Goal: Information Seeking & Learning: Understand process/instructions

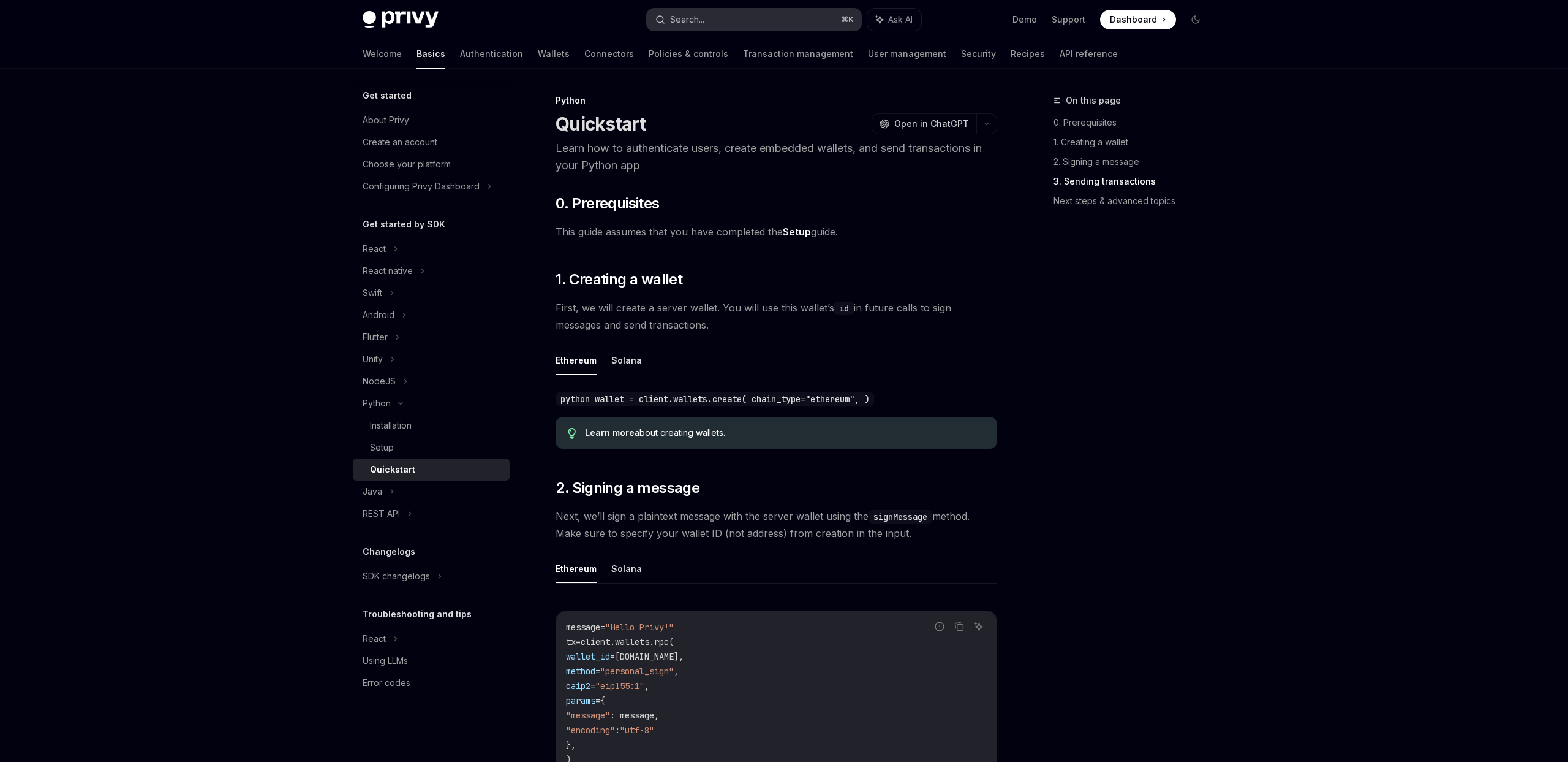
scroll to position [1034, 0]
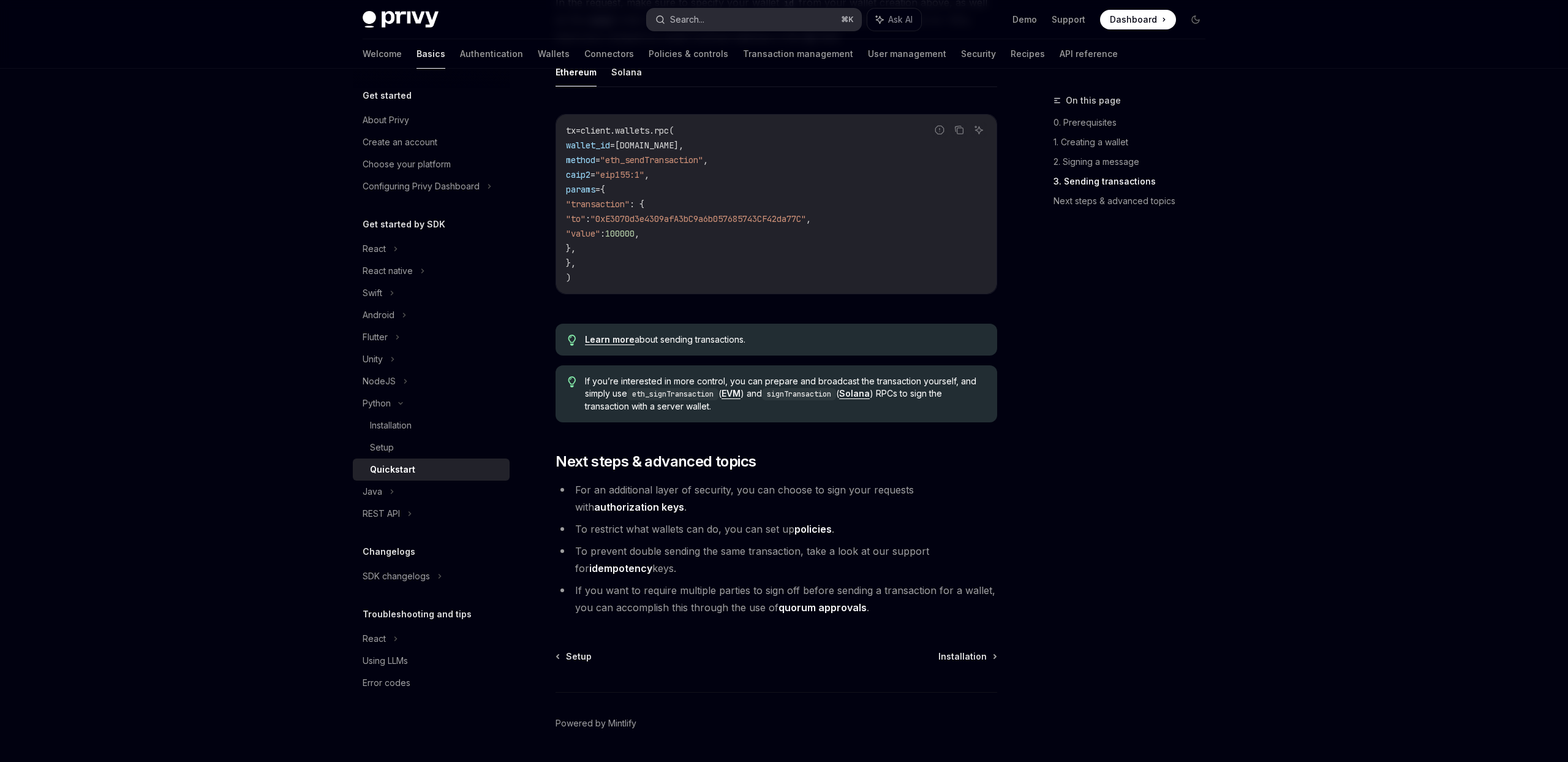
click at [701, 18] on div "Search..." at bounding box center [687, 19] width 34 height 15
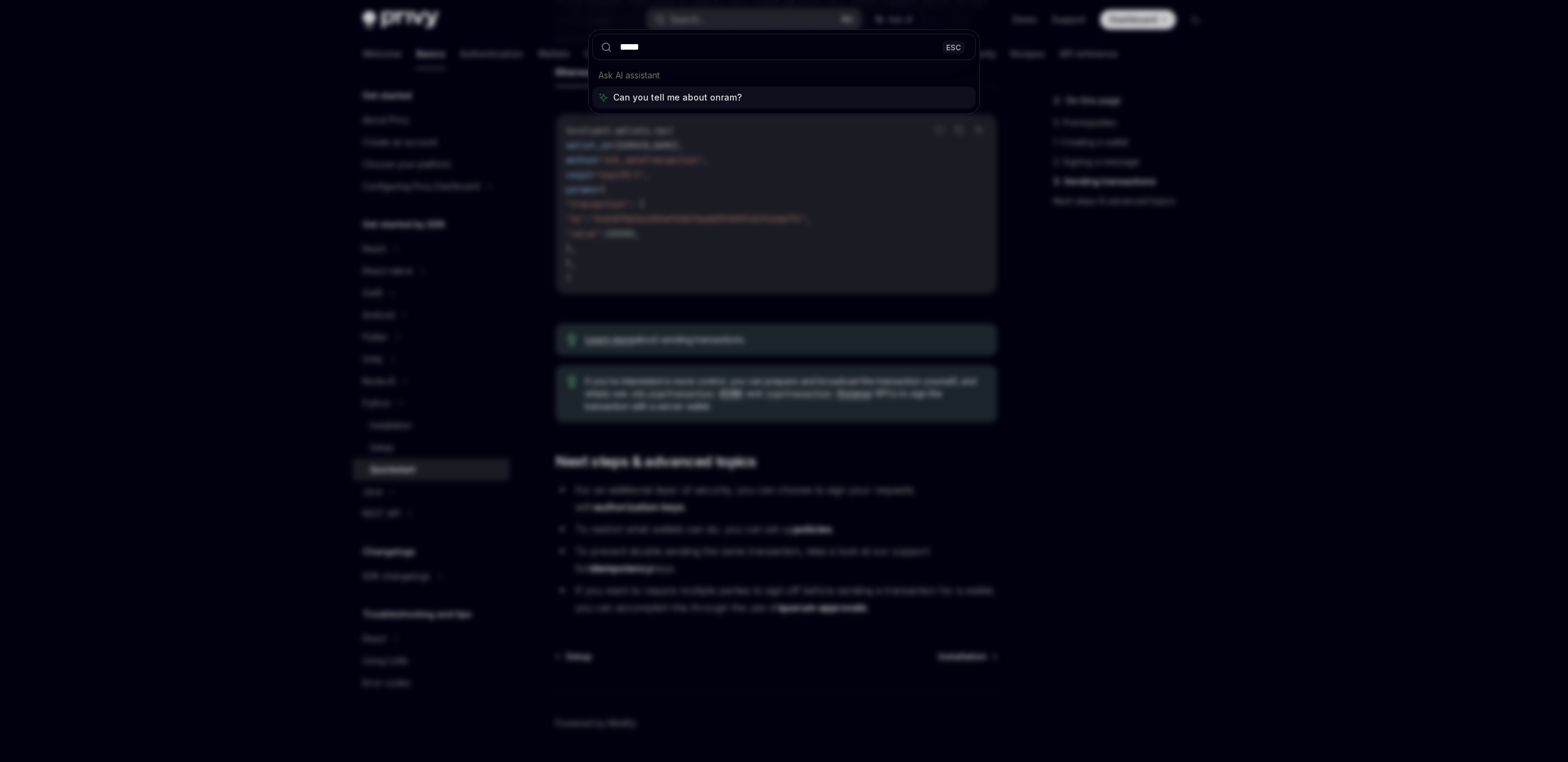
type input "******"
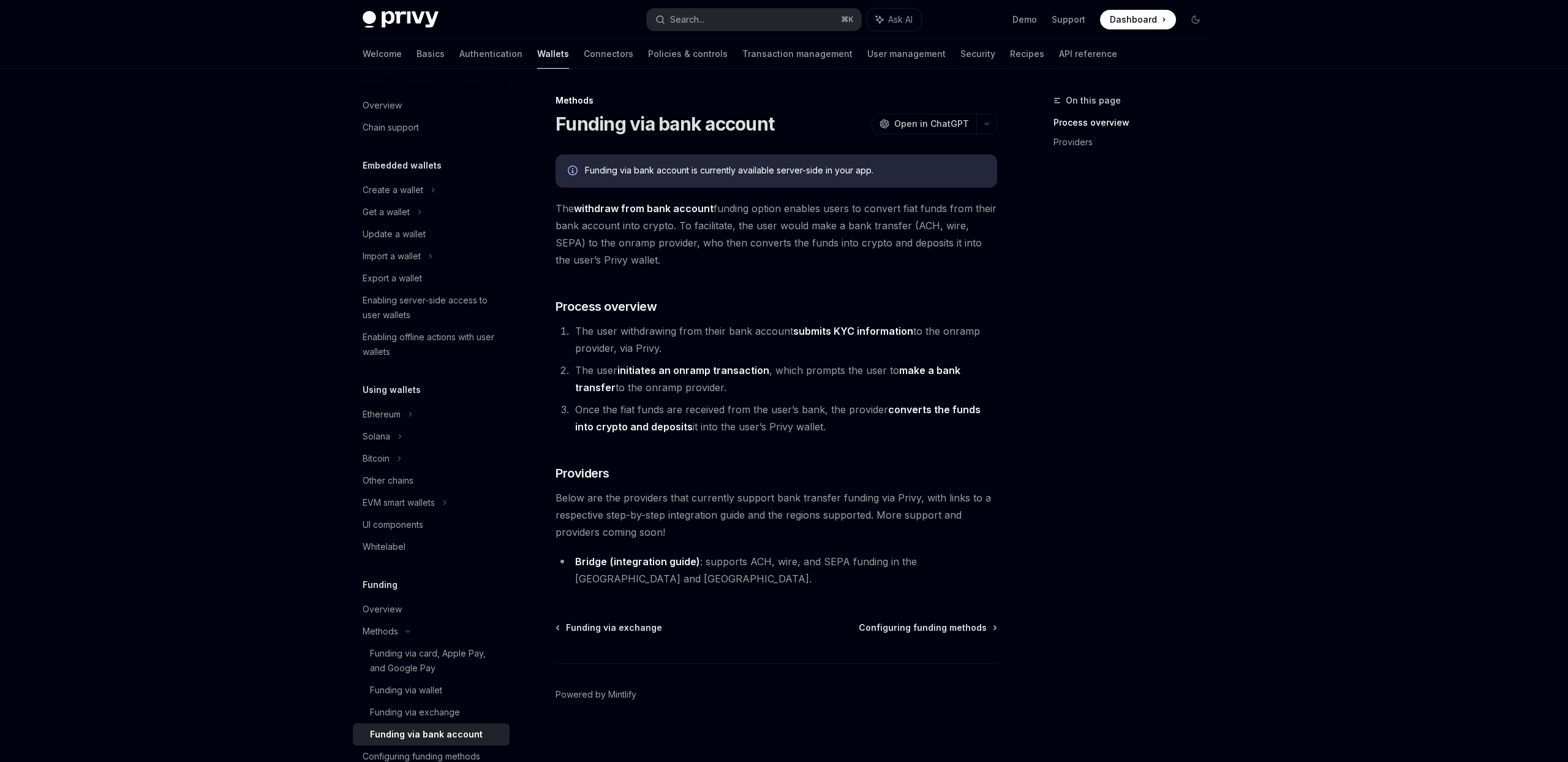
click at [782, 22] on button "Search... ⌘ K" at bounding box center [754, 19] width 214 height 22
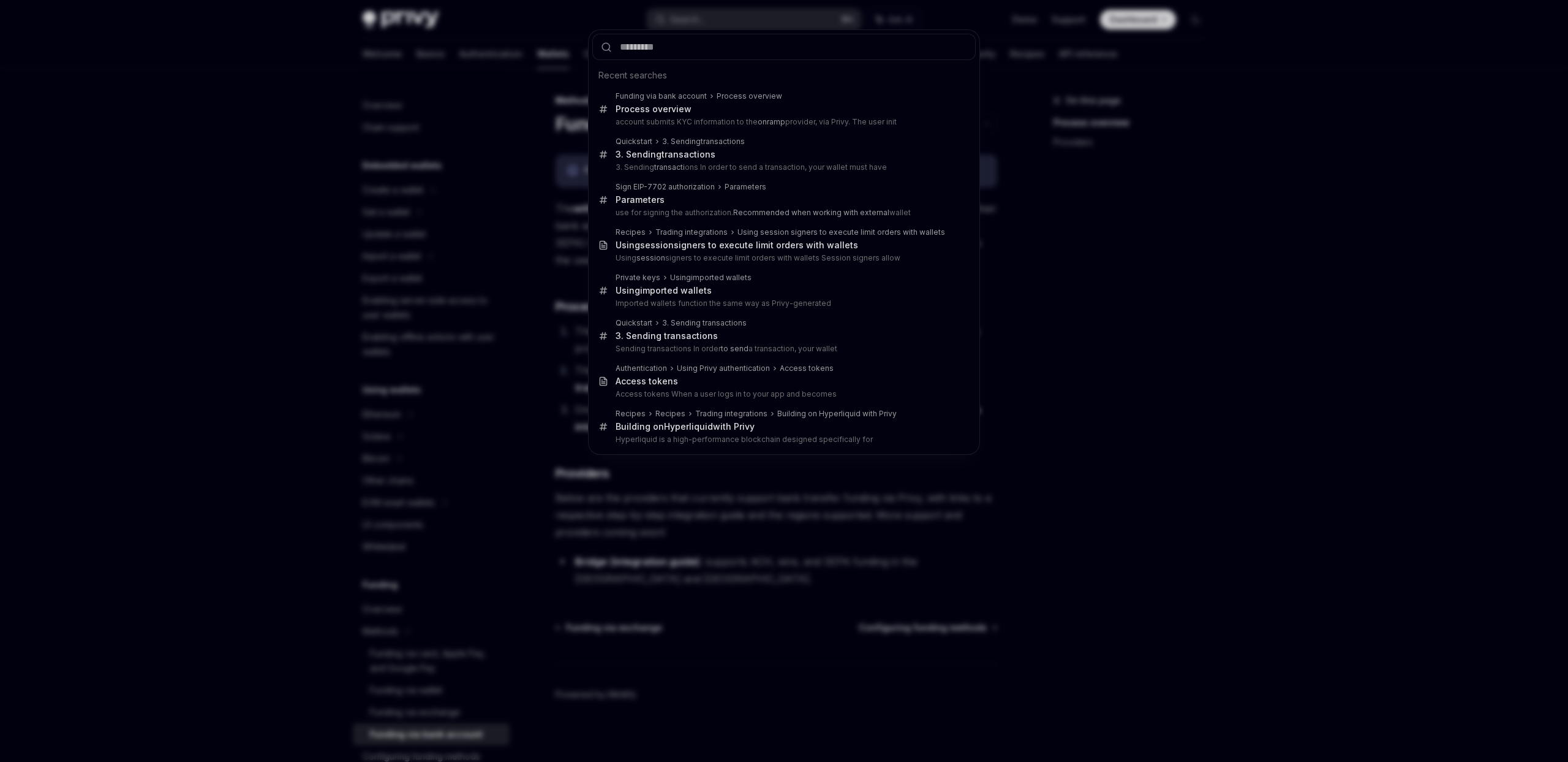
click at [331, 290] on div "Recent searches Funding via bank account Process overview Process overview acco…" at bounding box center [784, 381] width 1568 height 762
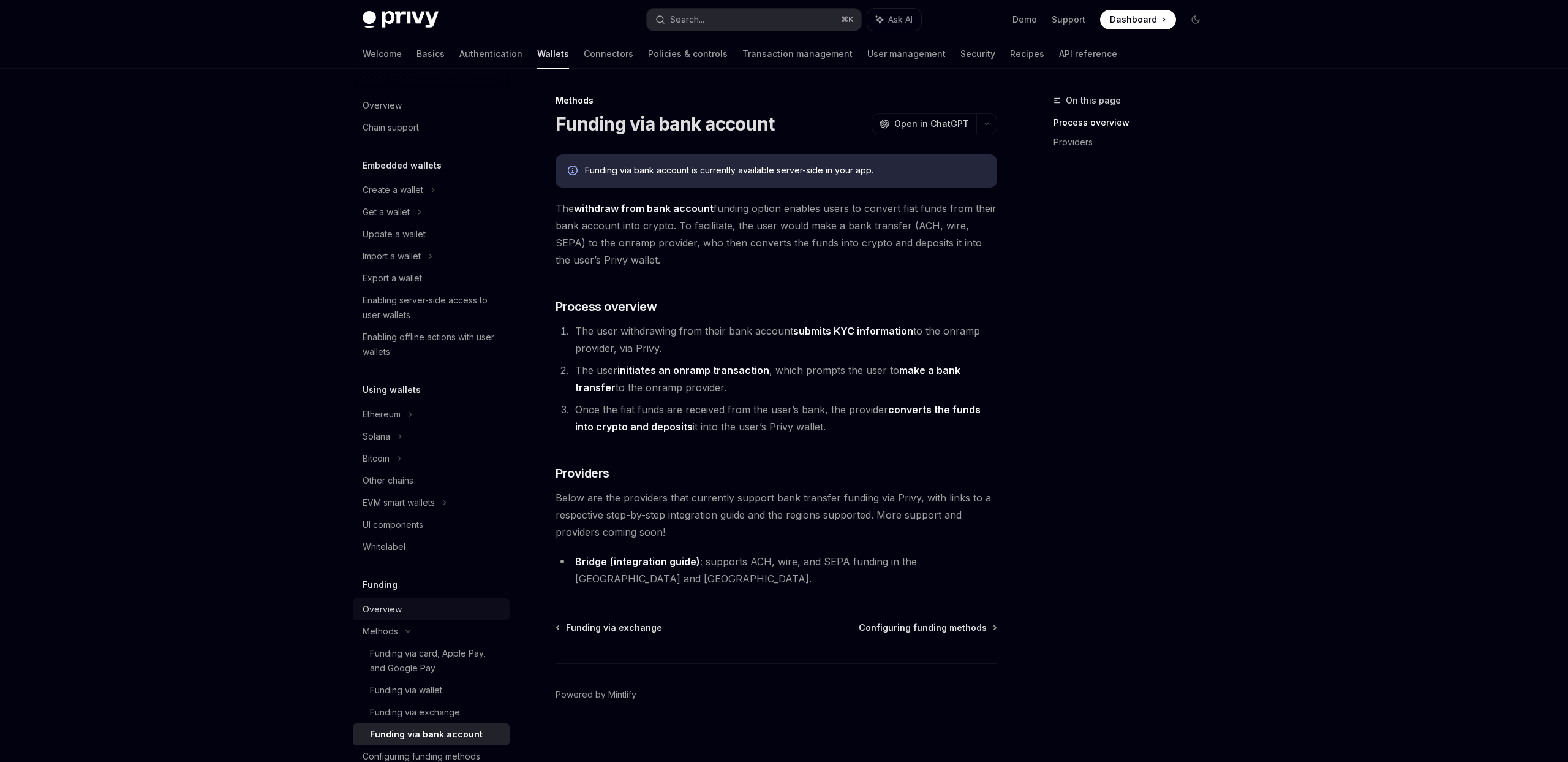
scroll to position [9, 0]
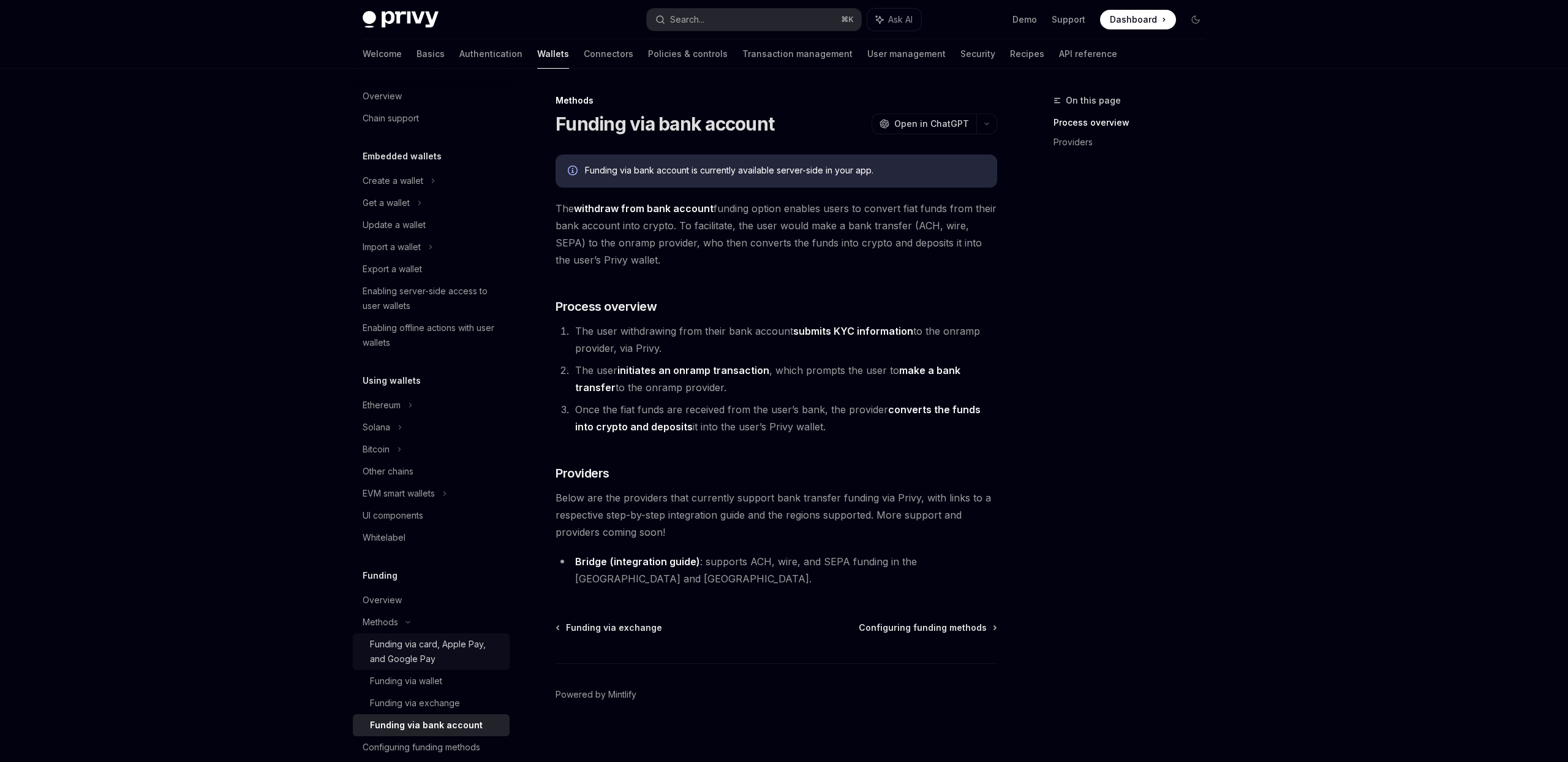
click at [415, 659] on div "Funding via card, Apple Pay, and Google Pay" at bounding box center [436, 651] width 132 height 30
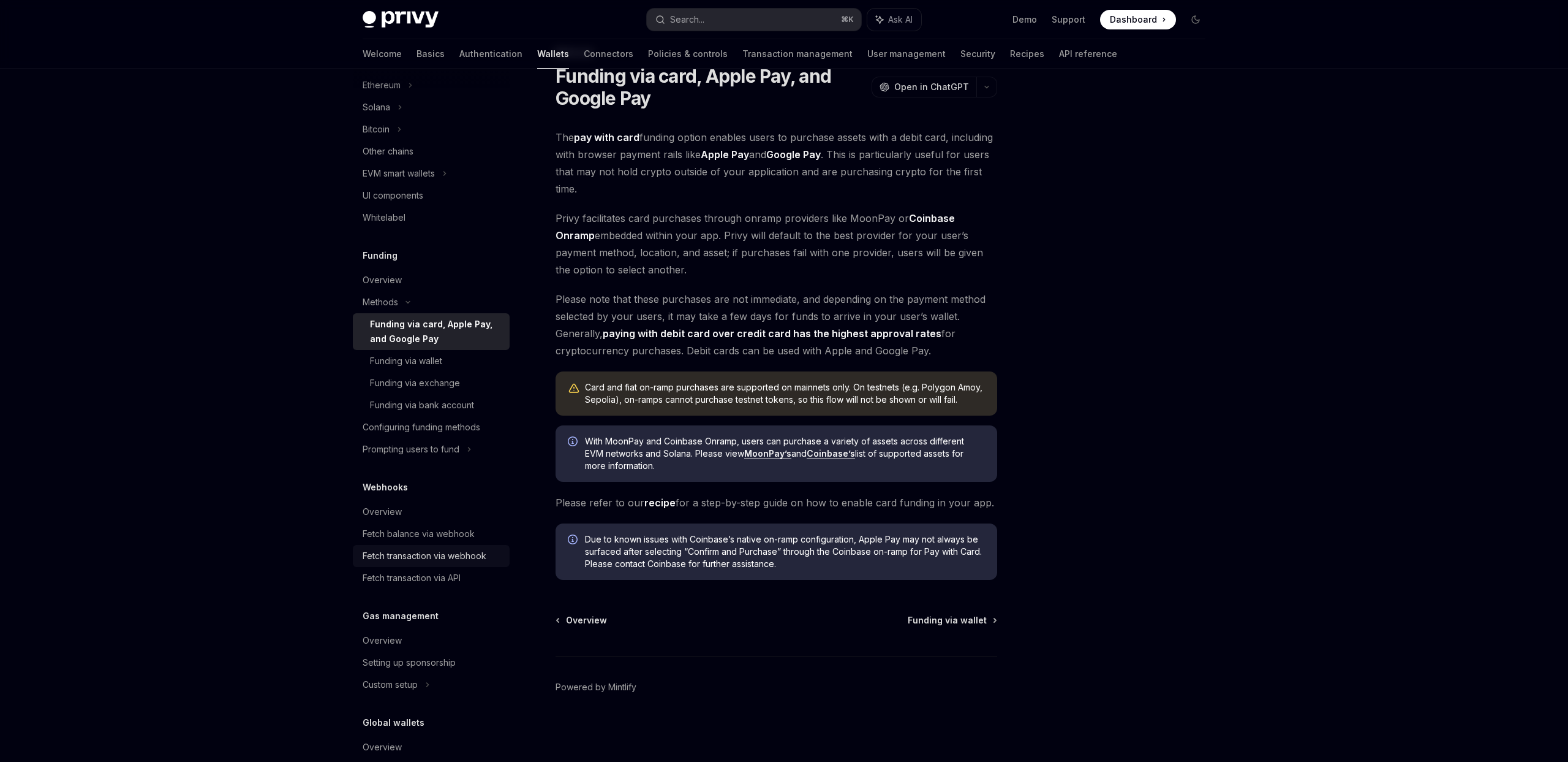
scroll to position [333, 0]
click at [785, 450] on link "MoonPay’s" at bounding box center [767, 453] width 47 height 11
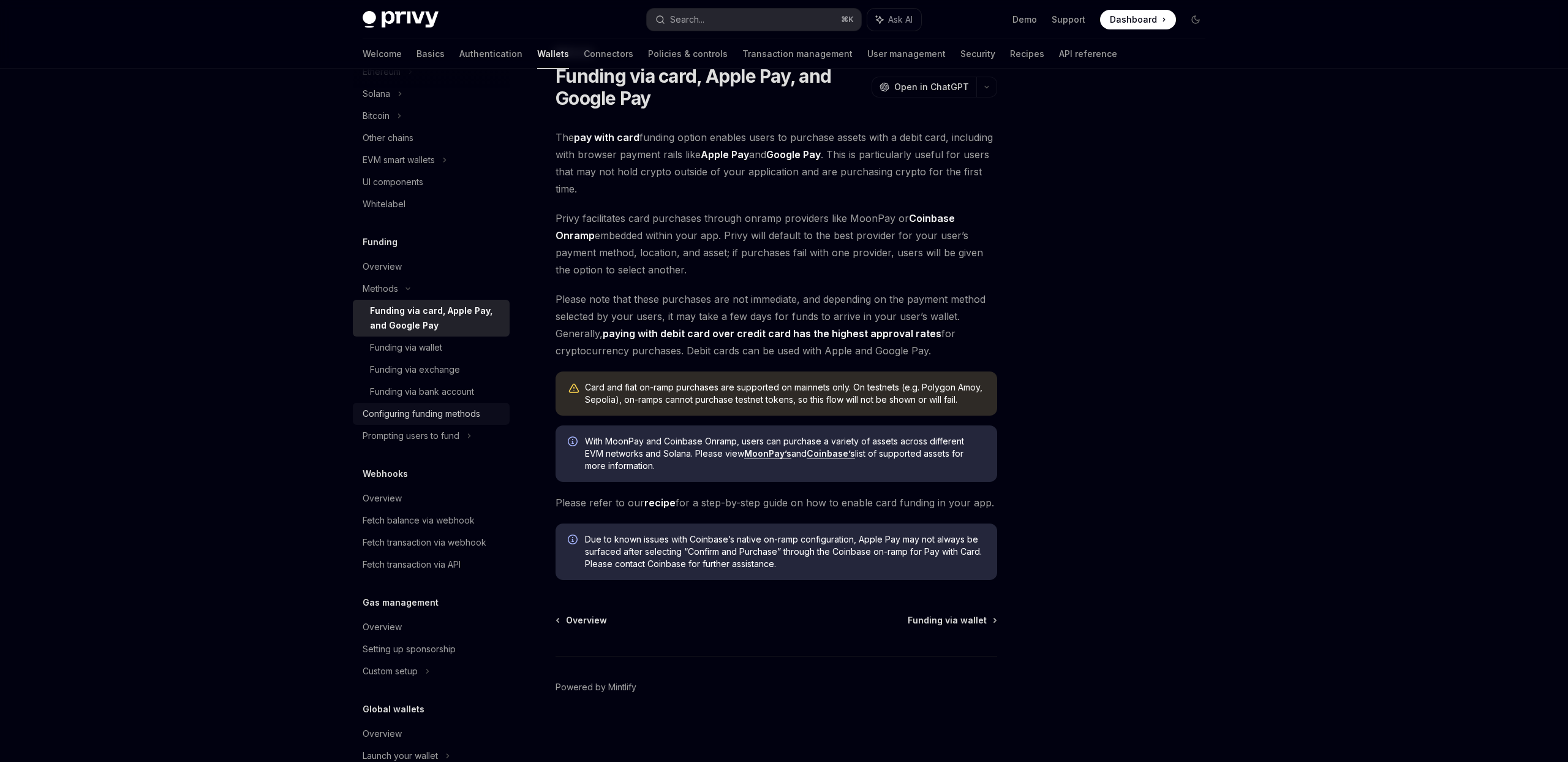
click at [422, 420] on link "Configuring funding methods" at bounding box center [431, 414] width 157 height 22
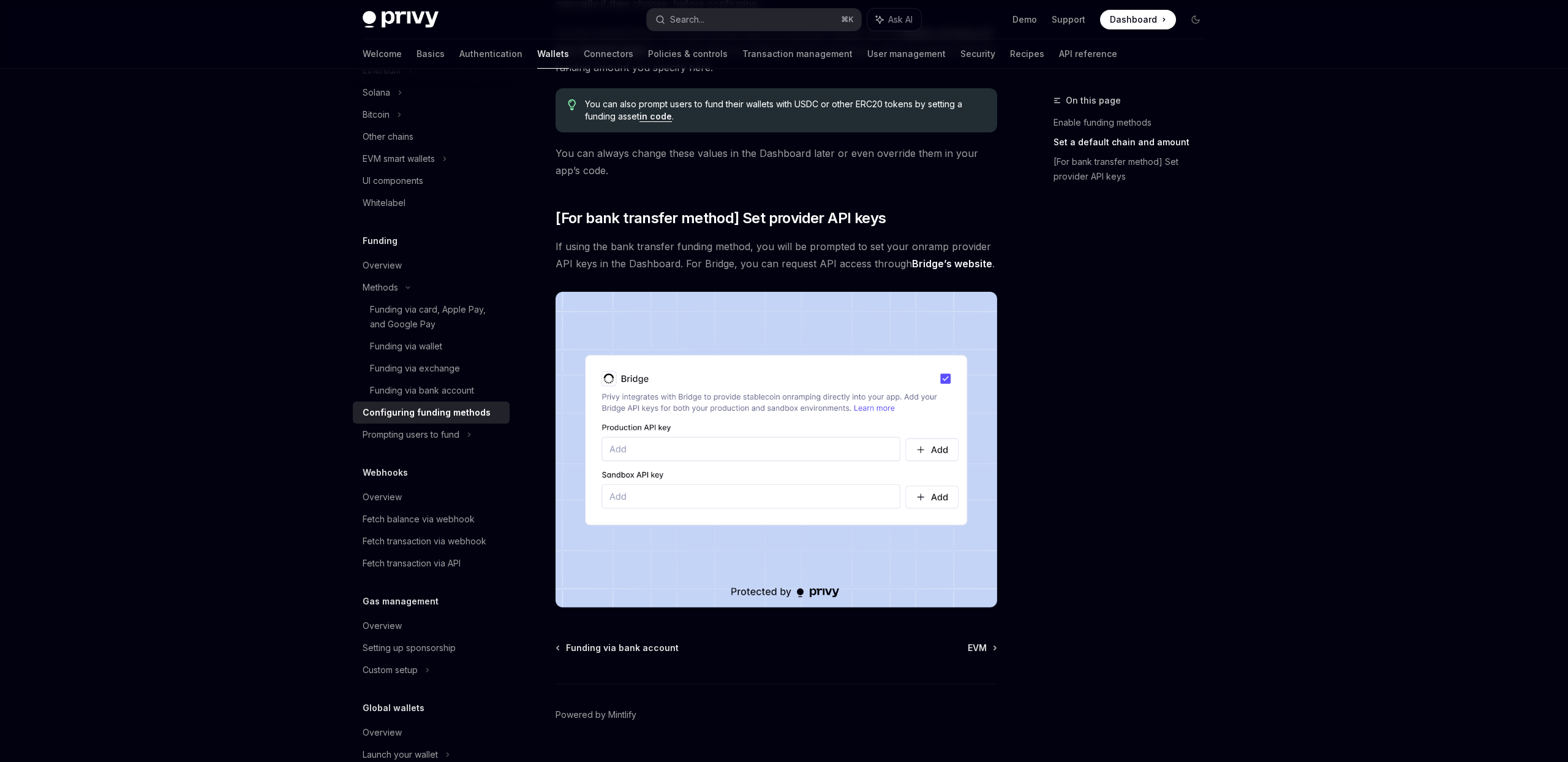
scroll to position [932, 0]
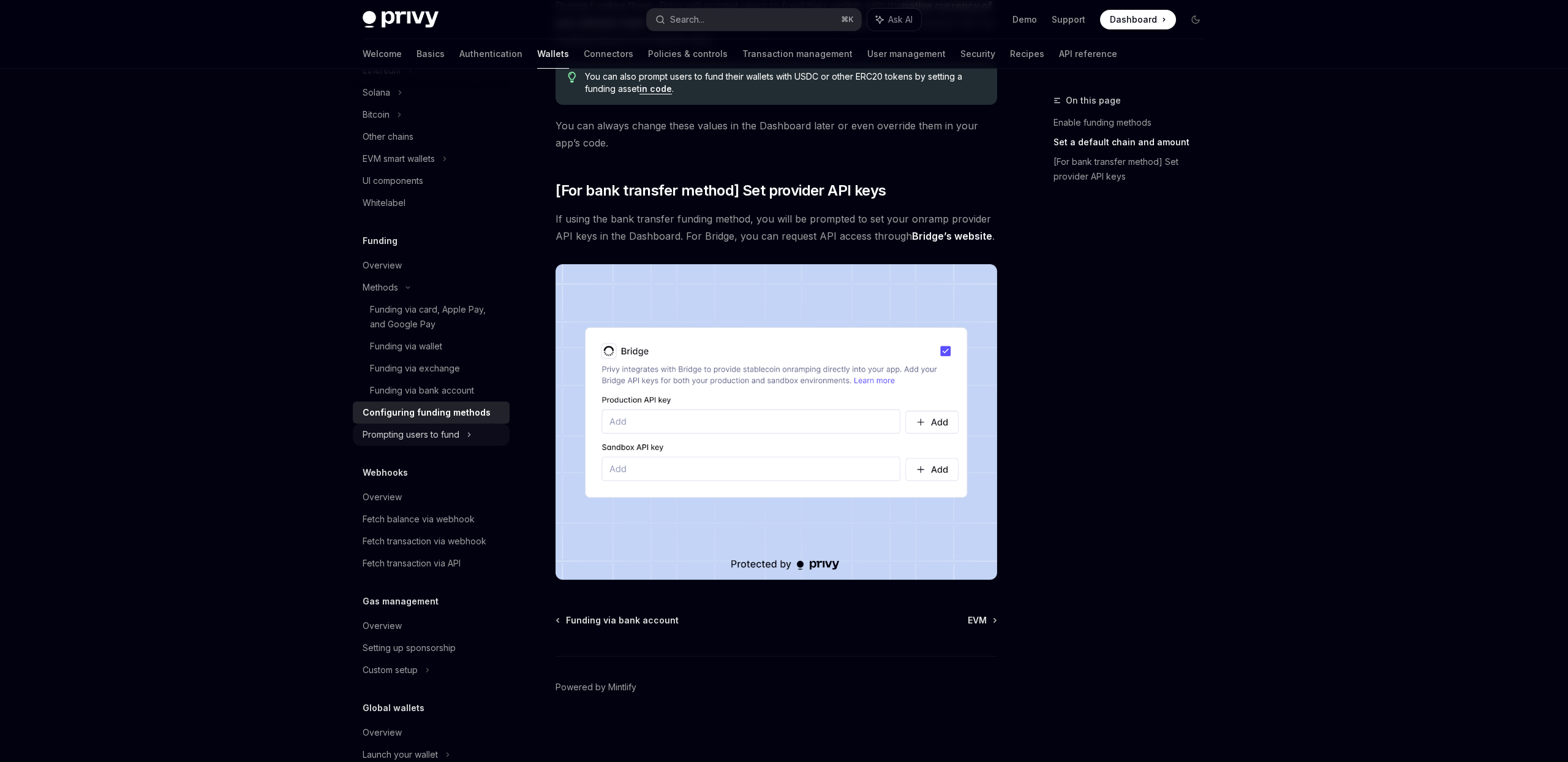
click at [452, 440] on div "Prompting users to fund" at bounding box center [411, 434] width 97 height 15
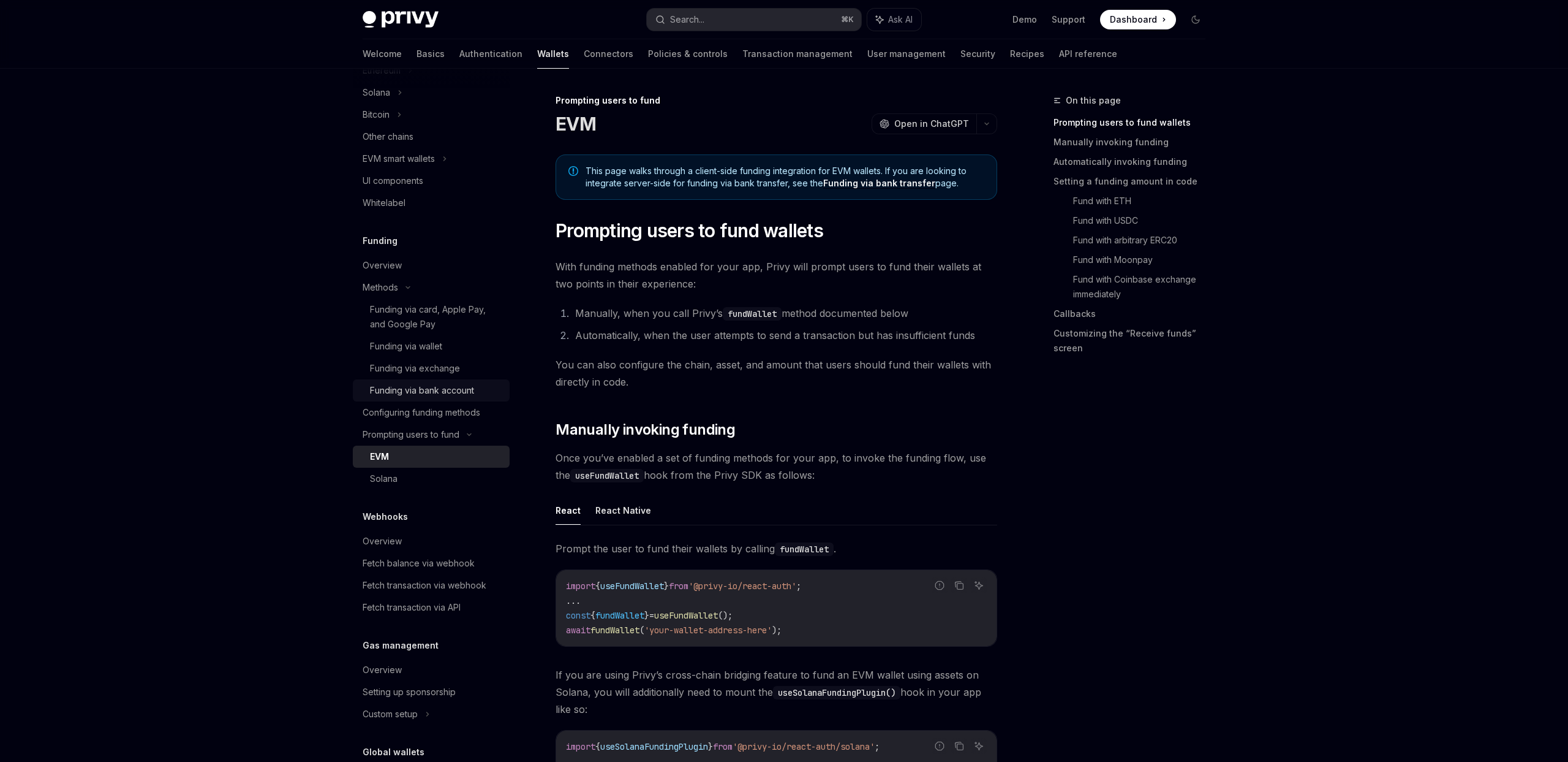
click at [462, 398] on link "Funding via bank account" at bounding box center [431, 391] width 157 height 22
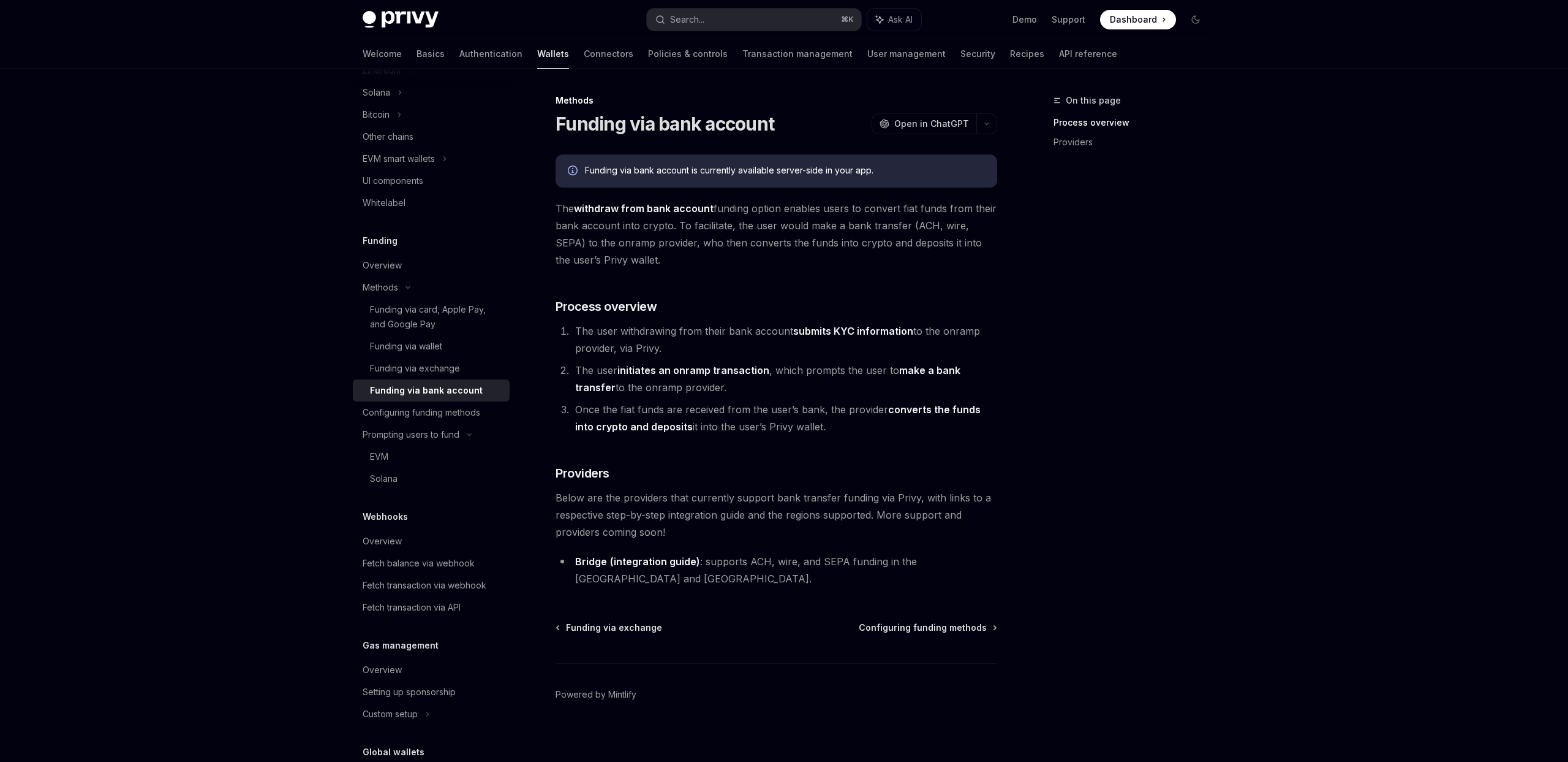
click at [1120, 26] on span at bounding box center [1138, 19] width 76 height 20
click at [779, 163] on div "Funding via bank account is currently available server-side in your app." at bounding box center [776, 171] width 442 height 33
click at [778, 168] on div "Funding via bank account is currently available server-side in your app." at bounding box center [785, 171] width 400 height 13
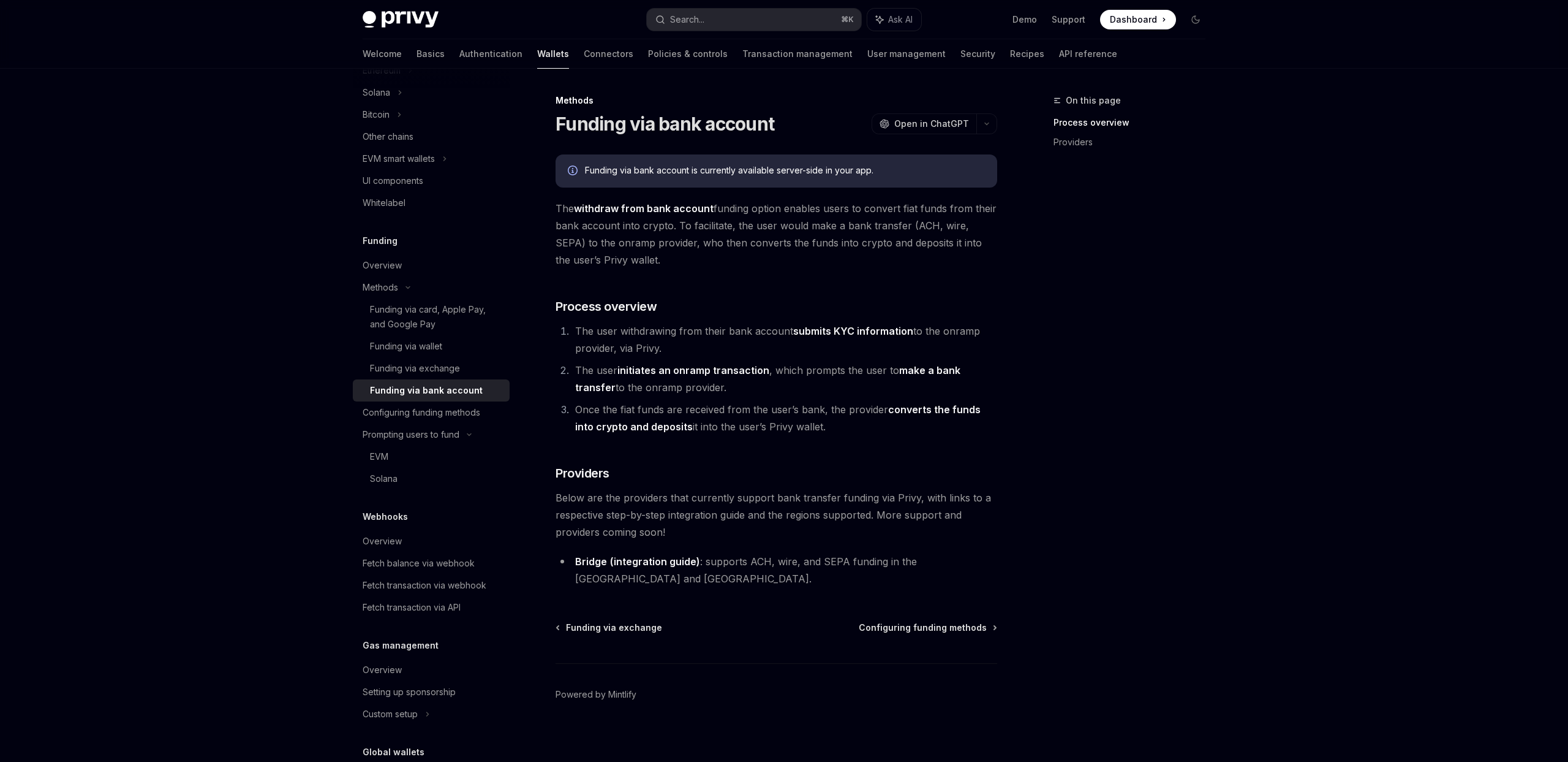
click at [923, 208] on span "The withdraw from bank account funding option enables users to convert fiat fun…" at bounding box center [776, 234] width 442 height 69
click at [433, 567] on div "Fetch balance via webhook" at bounding box center [419, 563] width 112 height 15
type textarea "*"
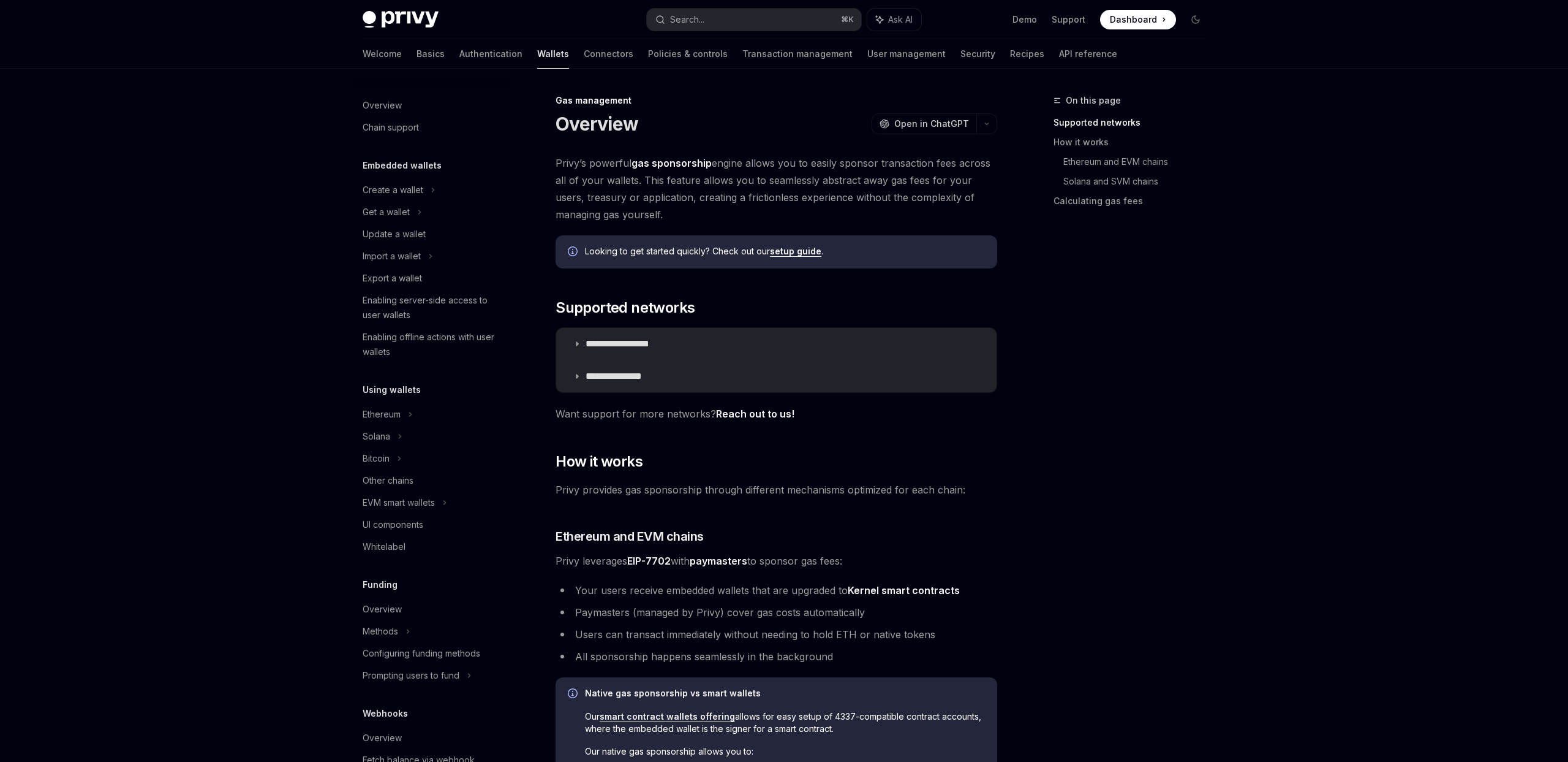
scroll to position [291, 0]
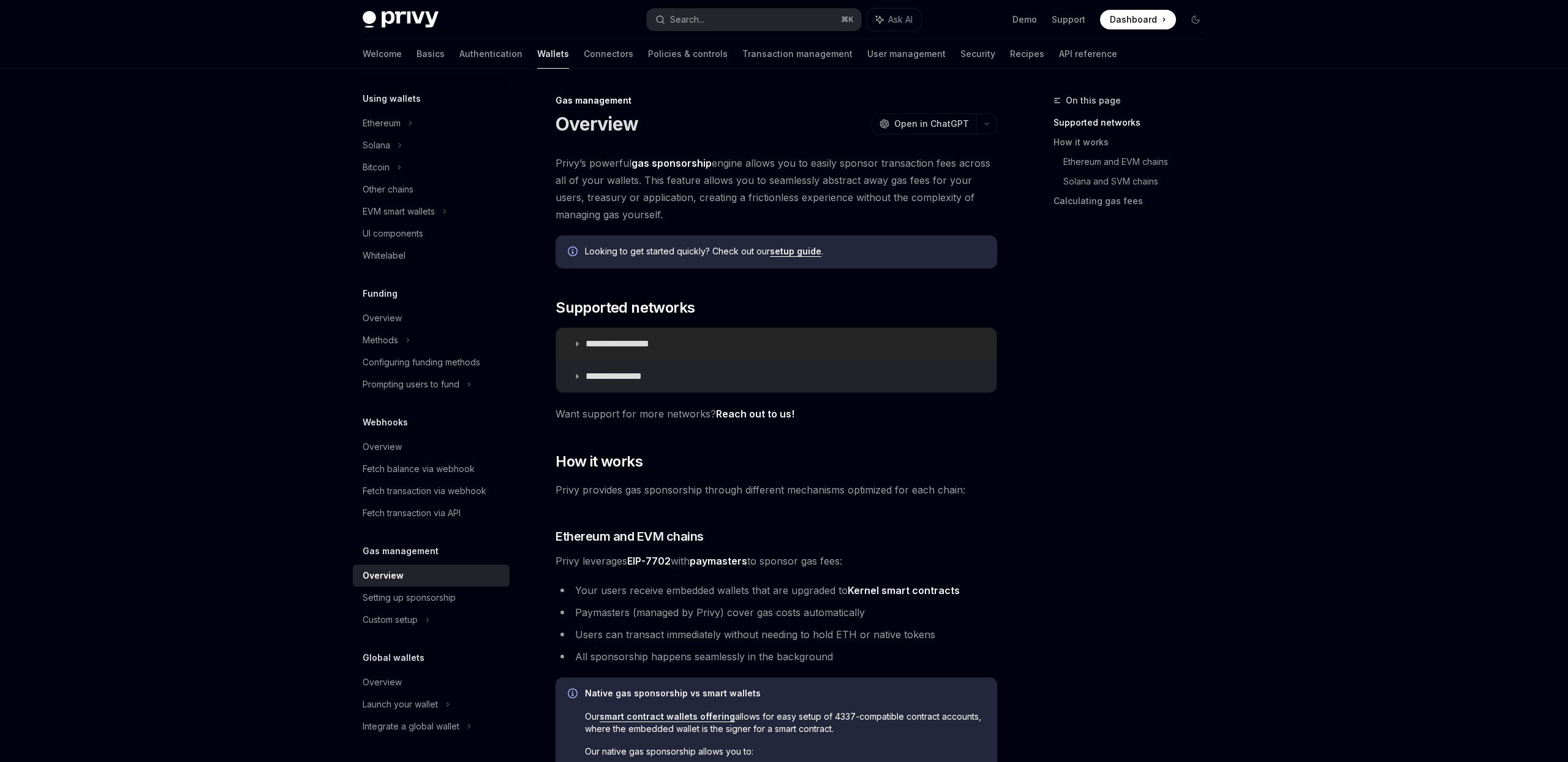
click at [616, 349] on p "**********" at bounding box center [631, 344] width 91 height 12
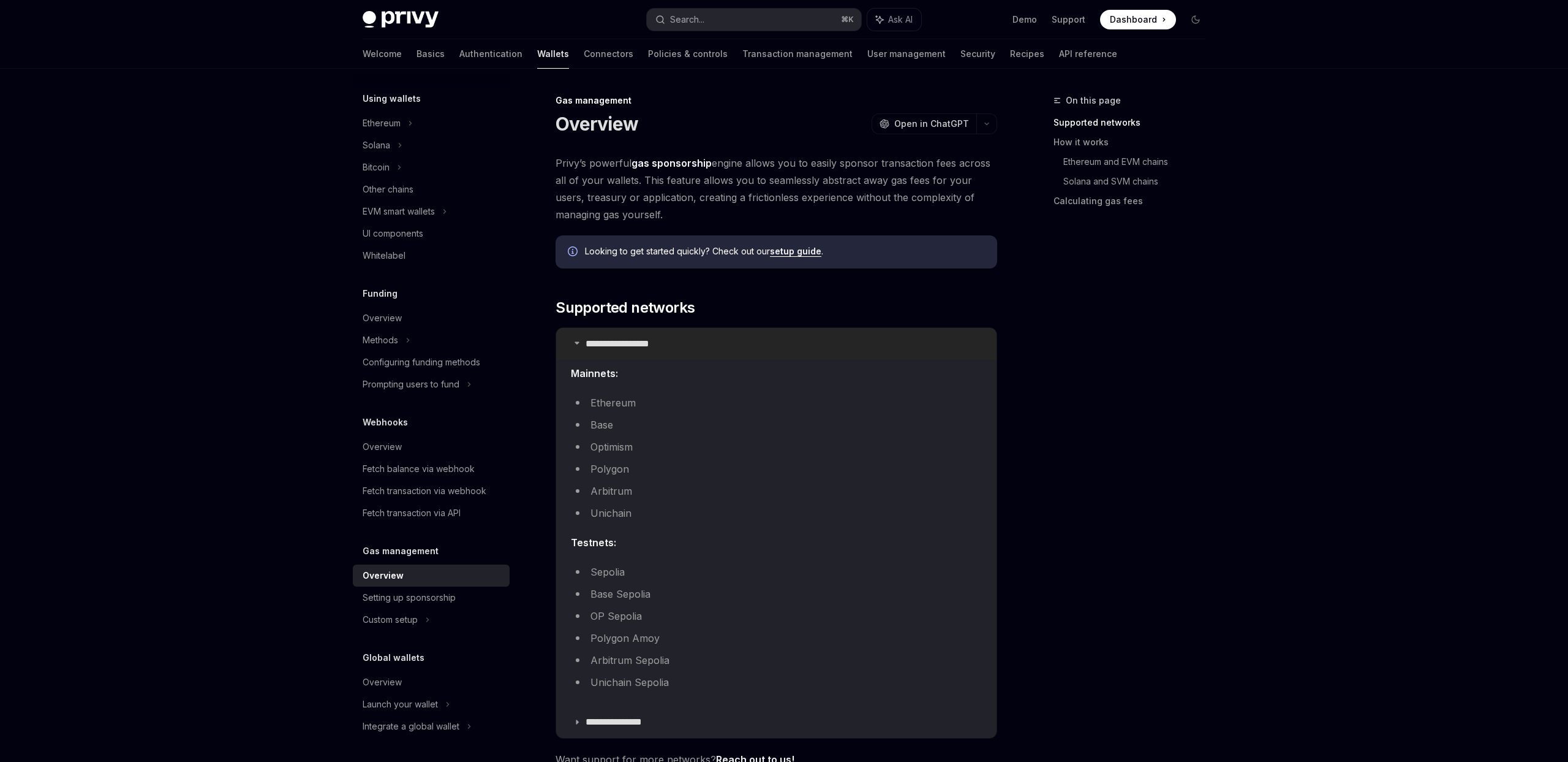
click at [633, 345] on p "**********" at bounding box center [631, 344] width 91 height 12
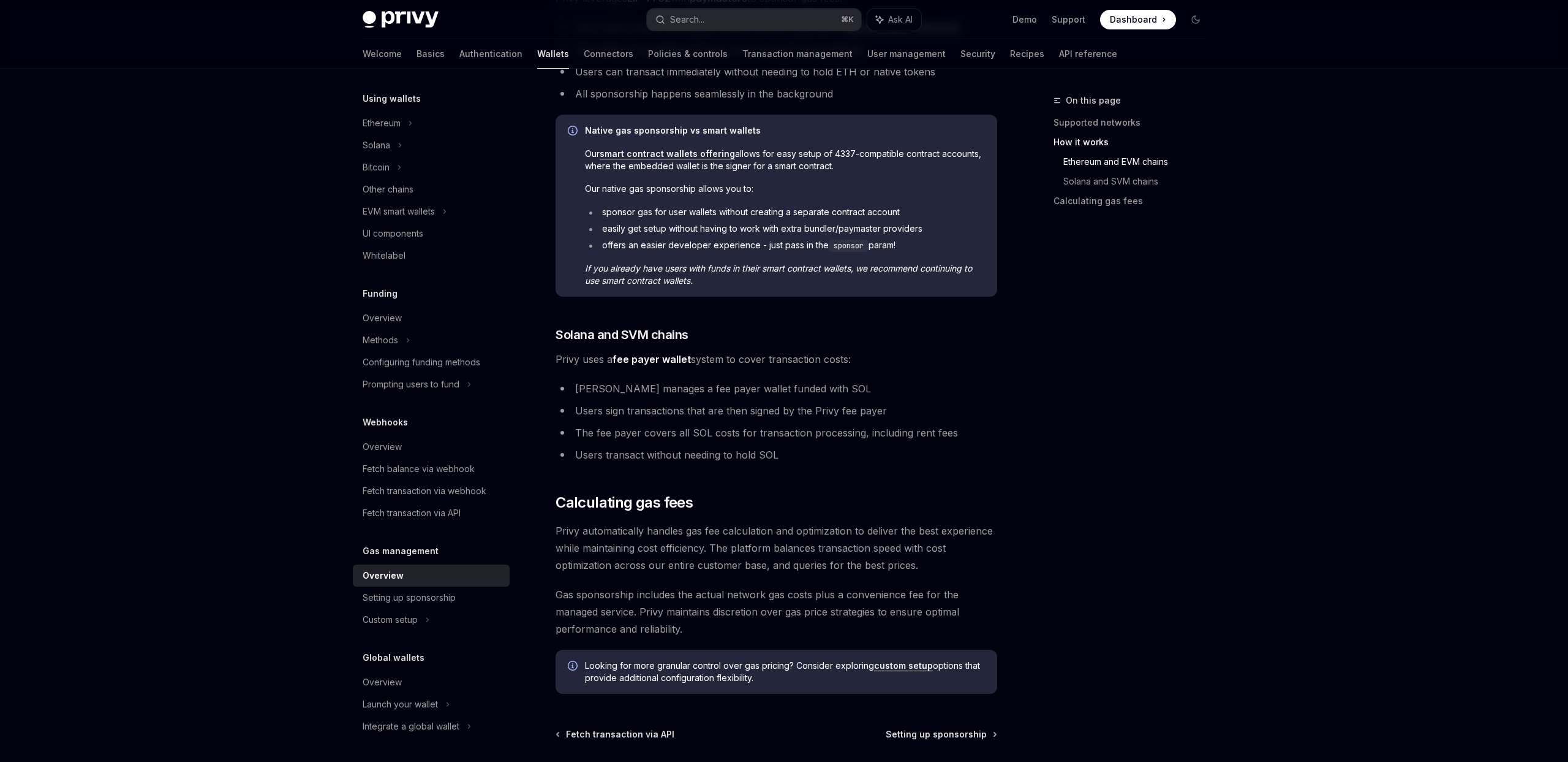
scroll to position [565, 0]
click at [420, 594] on div "Setting up sponsorship" at bounding box center [409, 598] width 93 height 15
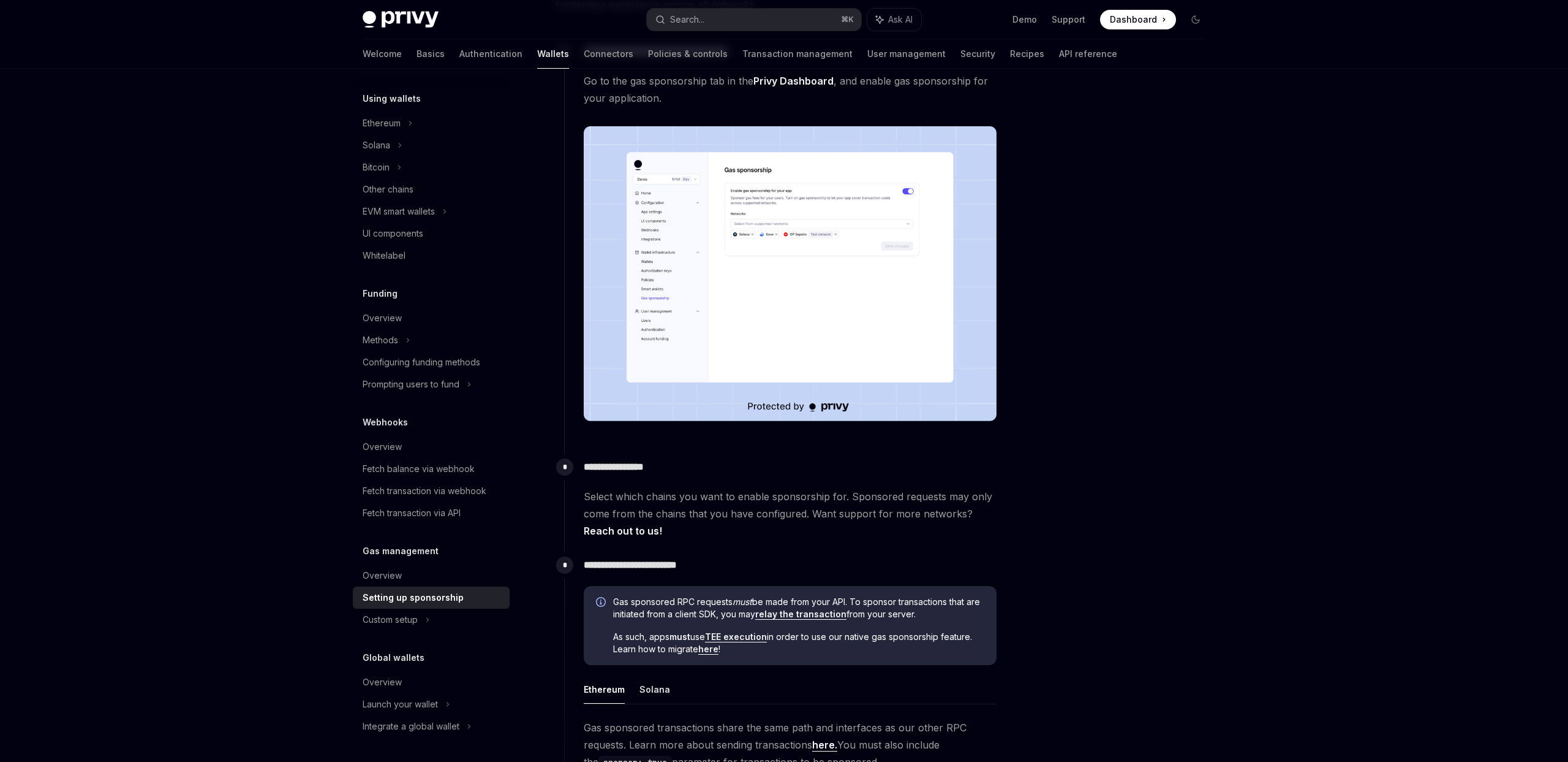
scroll to position [109, 0]
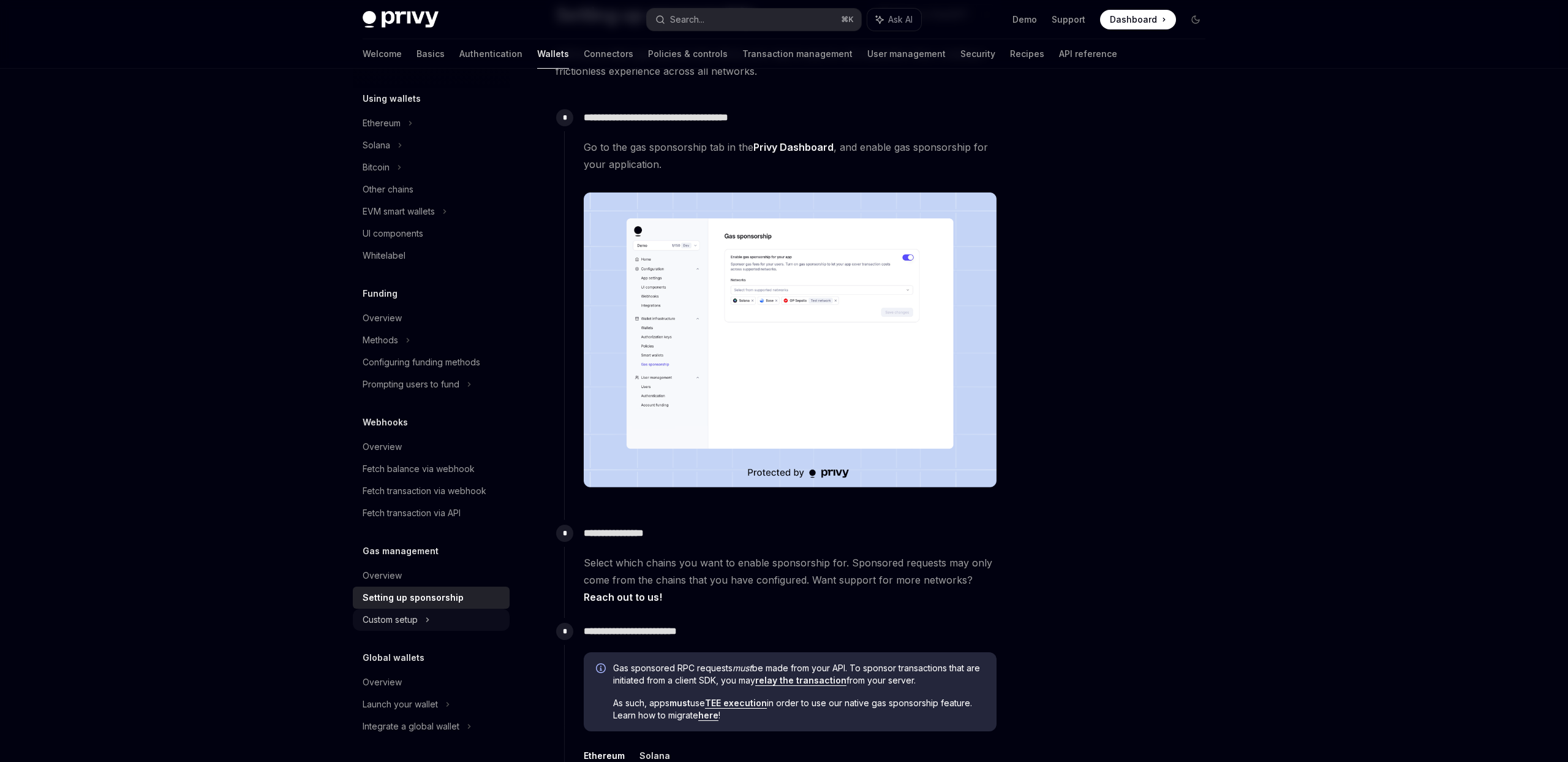
click at [458, 623] on div "Custom setup" at bounding box center [431, 619] width 157 height 22
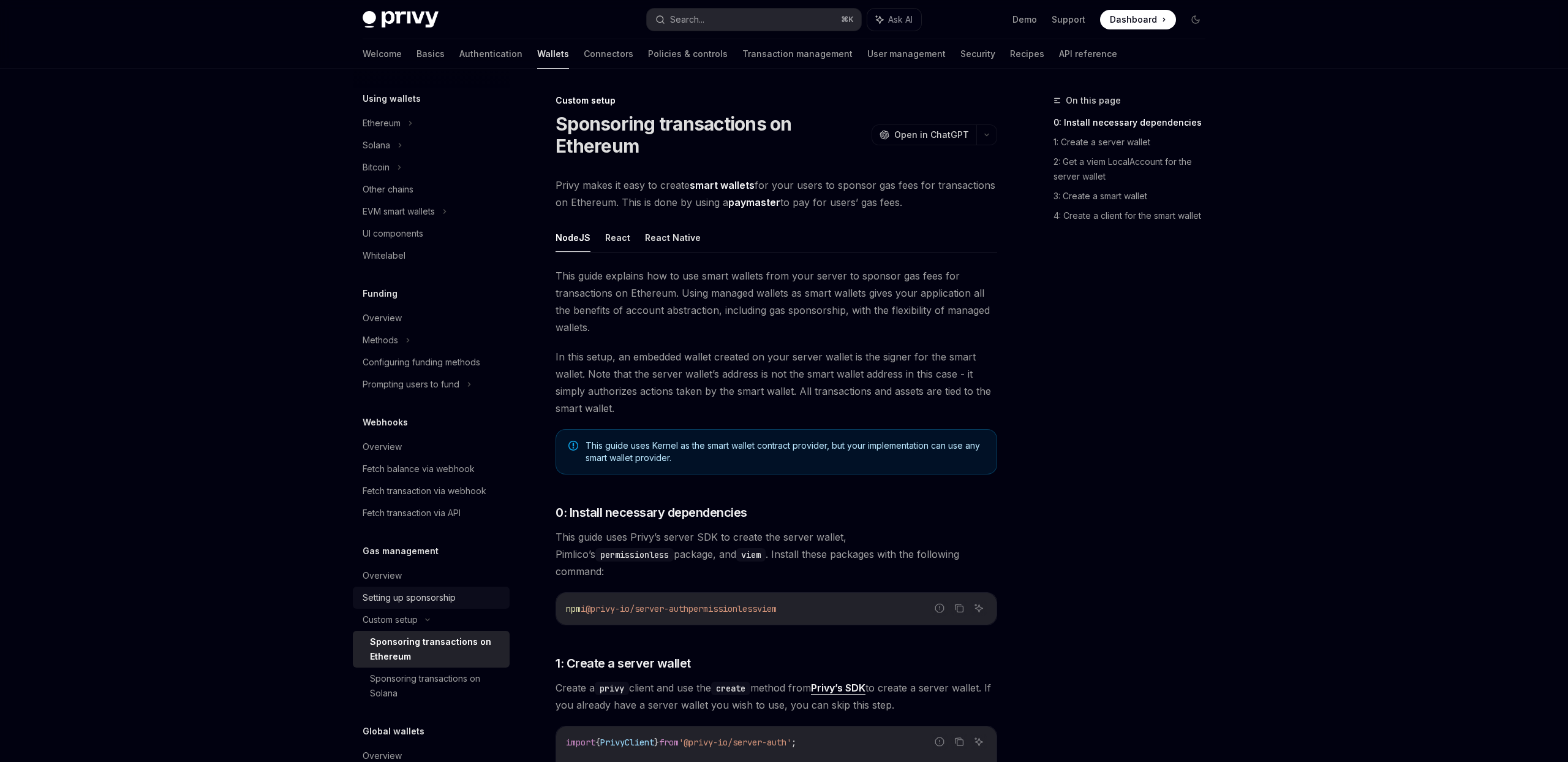
click at [449, 597] on div "Setting up sponsorship" at bounding box center [409, 598] width 93 height 15
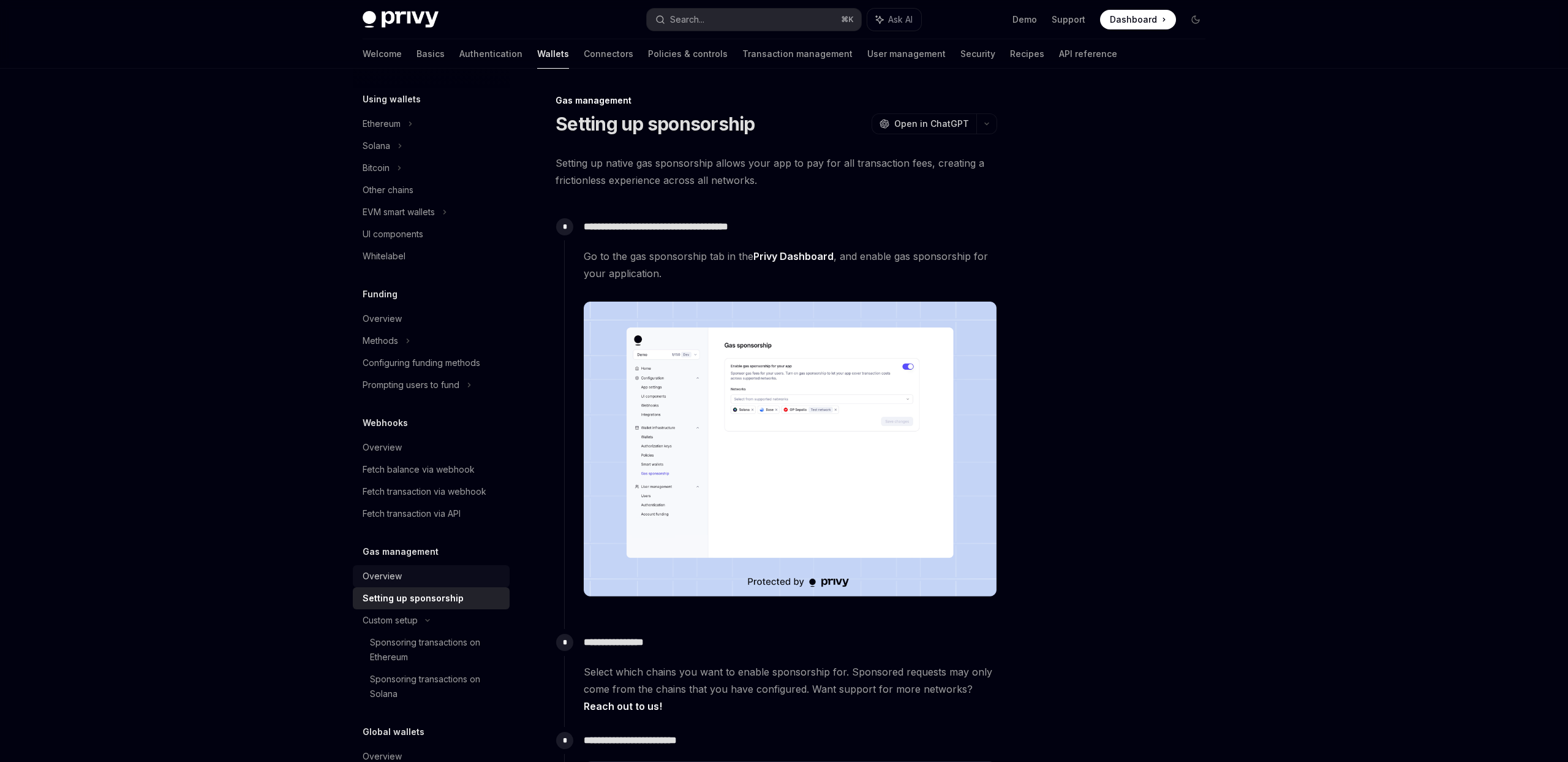
click at [387, 575] on div "Overview" at bounding box center [382, 576] width 39 height 15
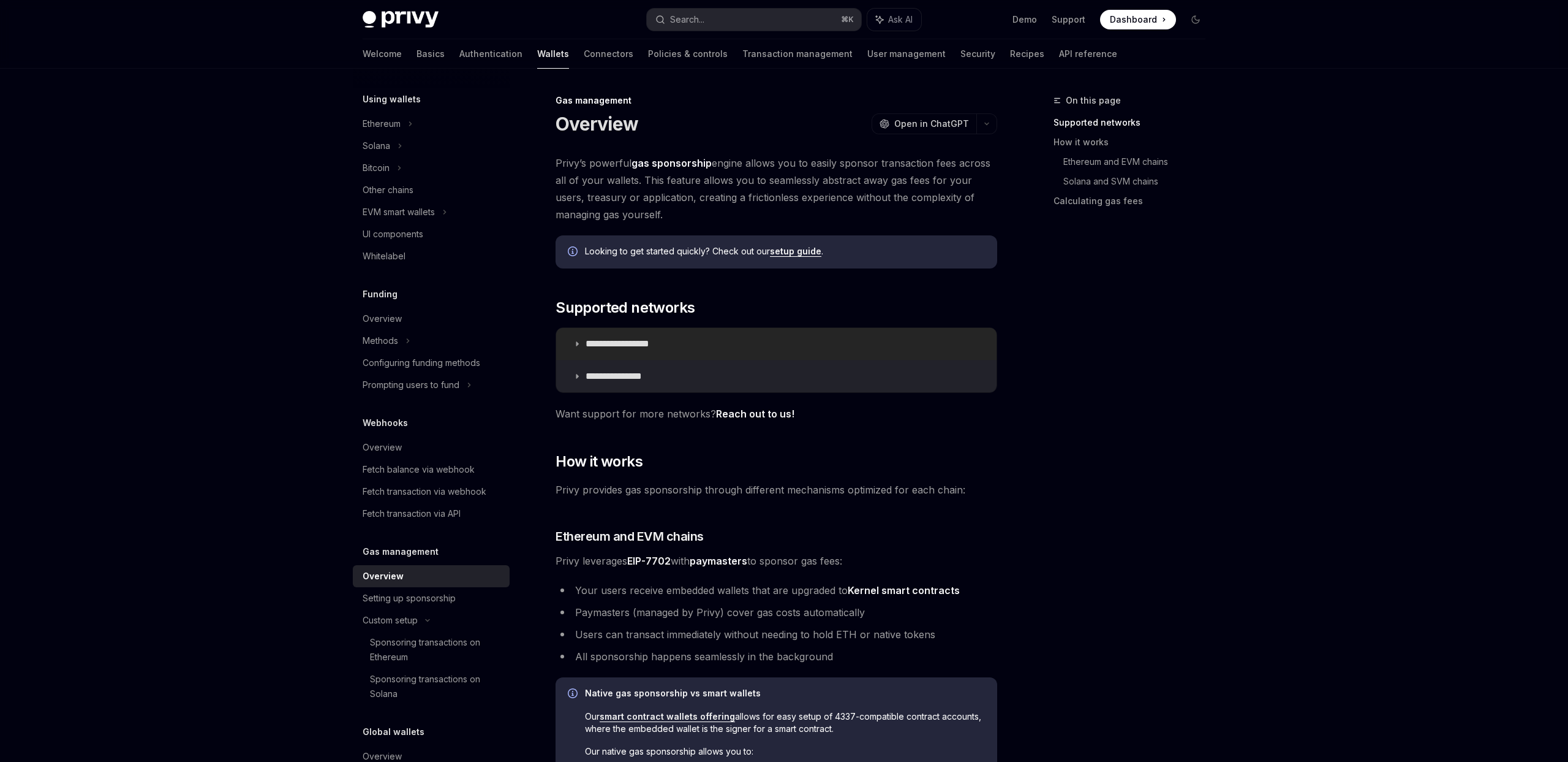
click at [618, 338] on p "**********" at bounding box center [631, 344] width 91 height 12
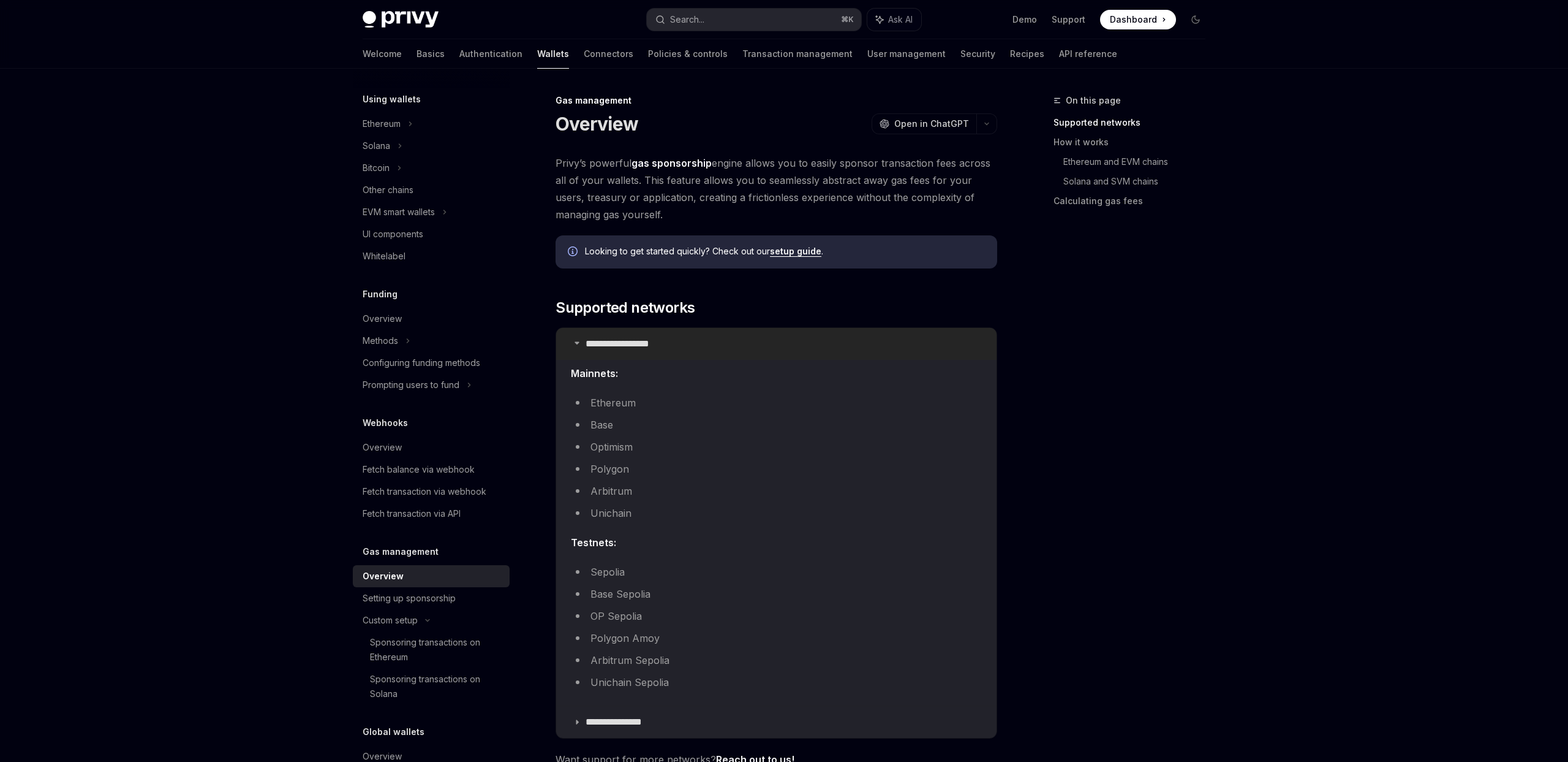
click at [618, 338] on p "**********" at bounding box center [631, 344] width 91 height 12
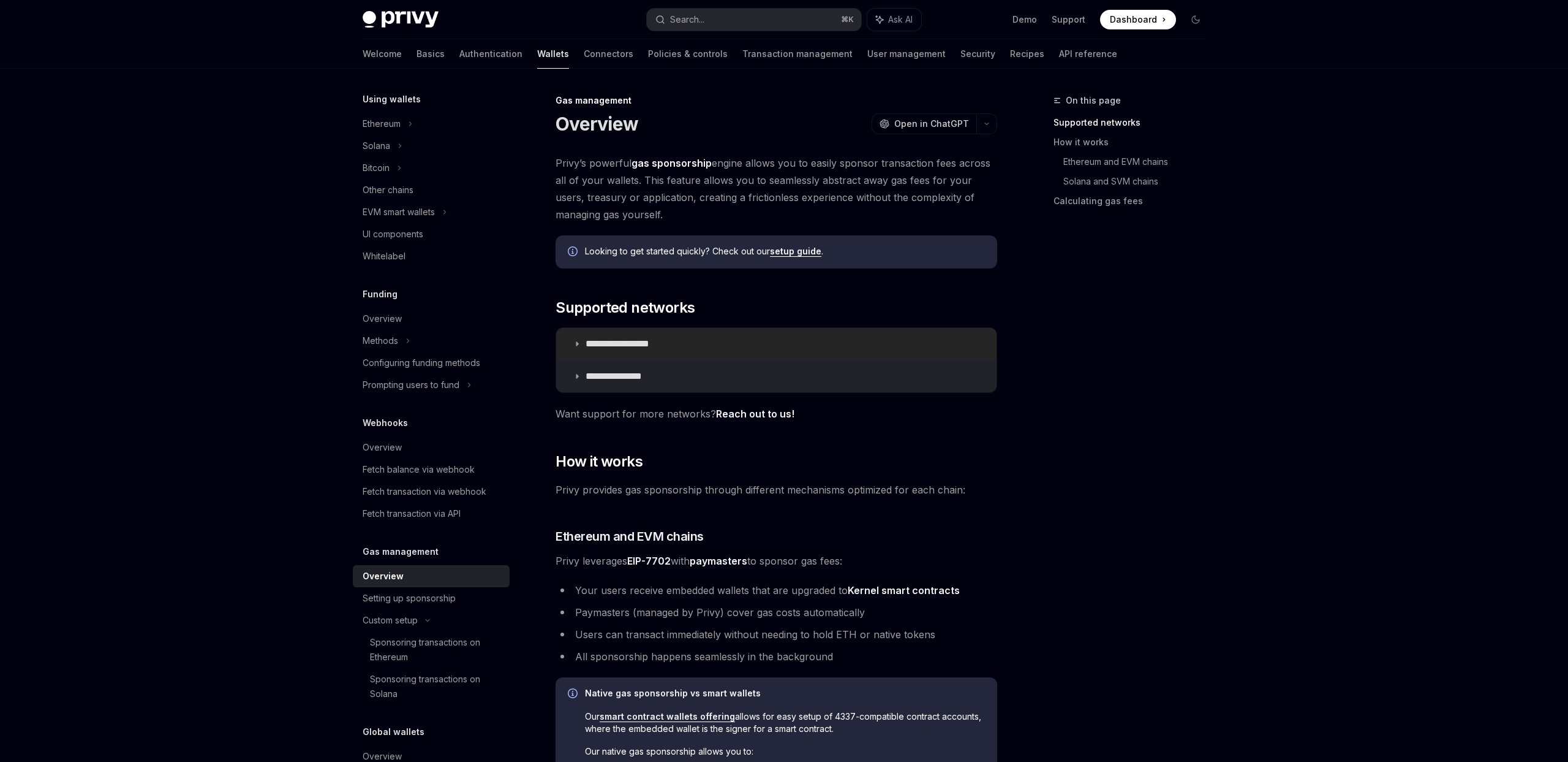
click at [711, 350] on summary "**********" at bounding box center [776, 344] width 440 height 32
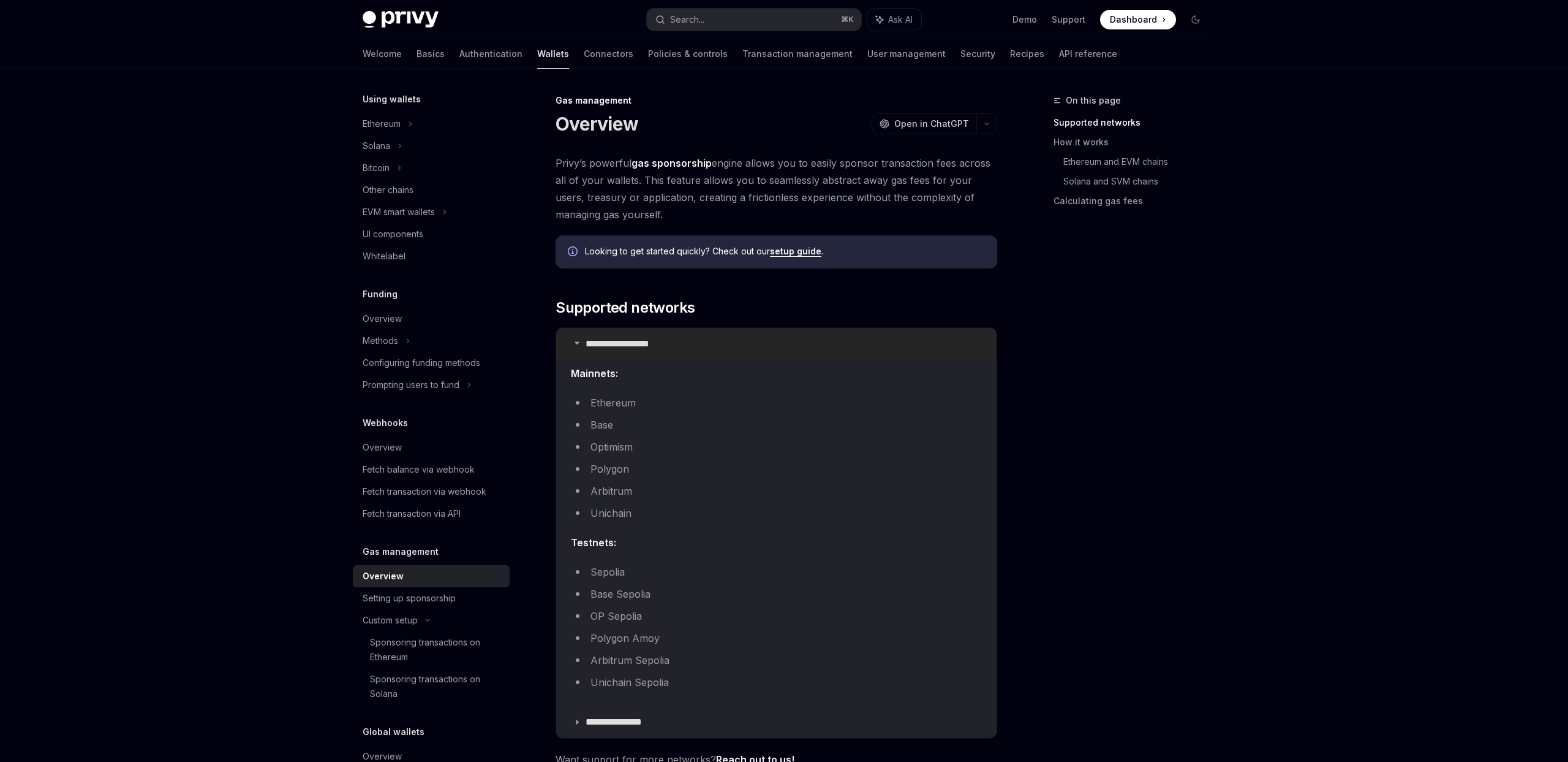
click at [711, 350] on summary "**********" at bounding box center [776, 344] width 440 height 32
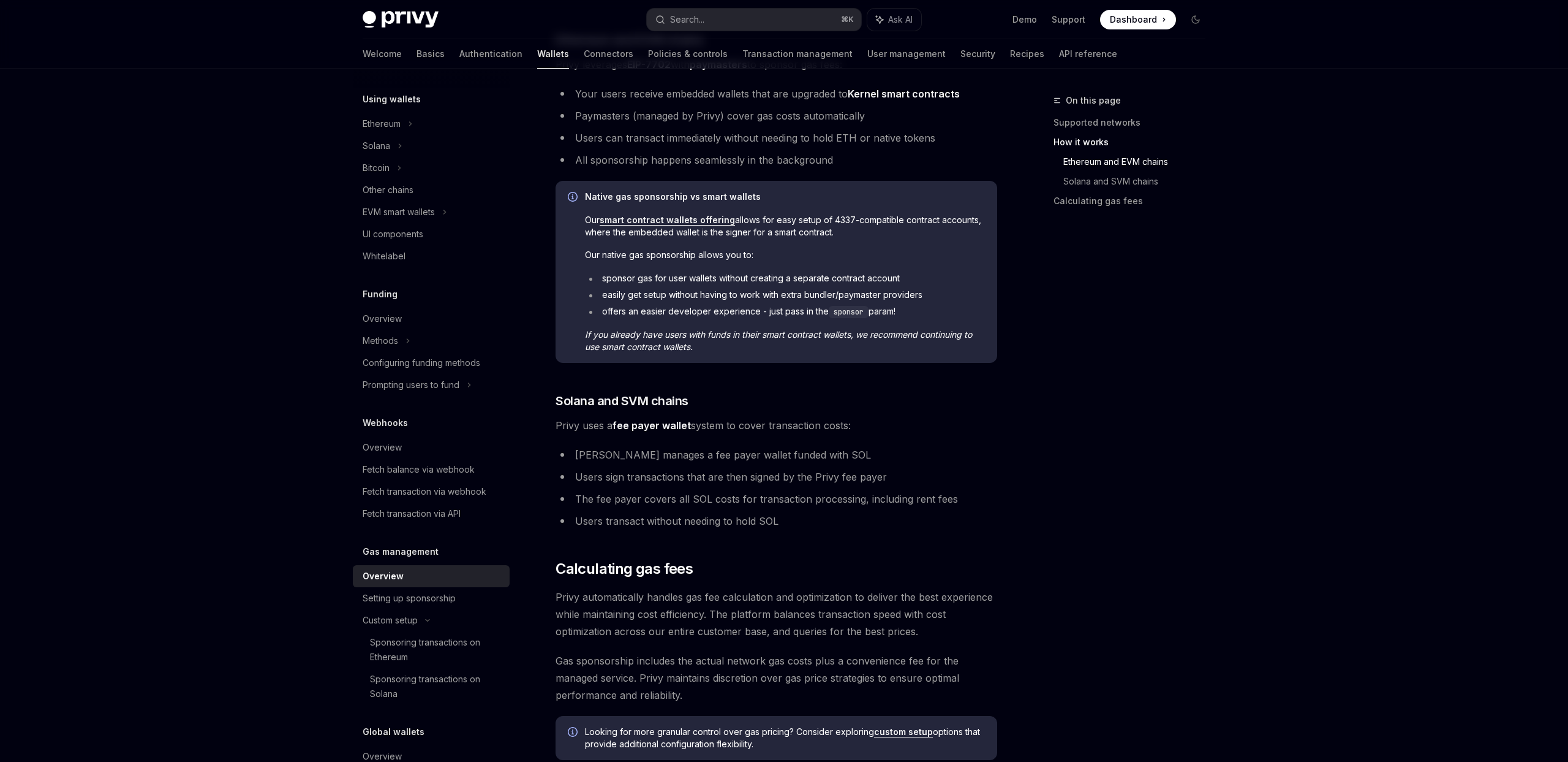
scroll to position [677, 0]
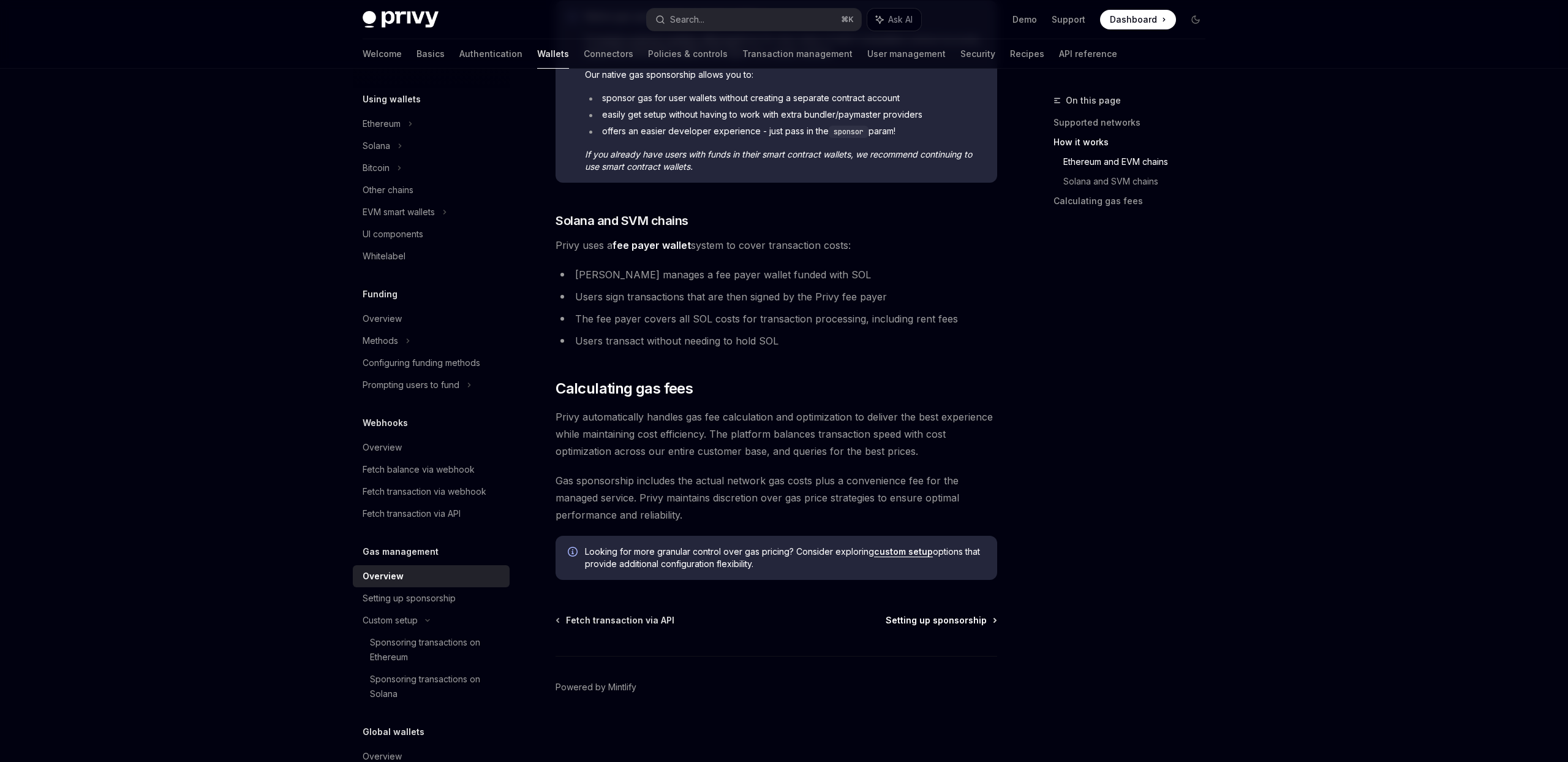
click at [947, 625] on span "Setting up sponsorship" at bounding box center [936, 620] width 101 height 12
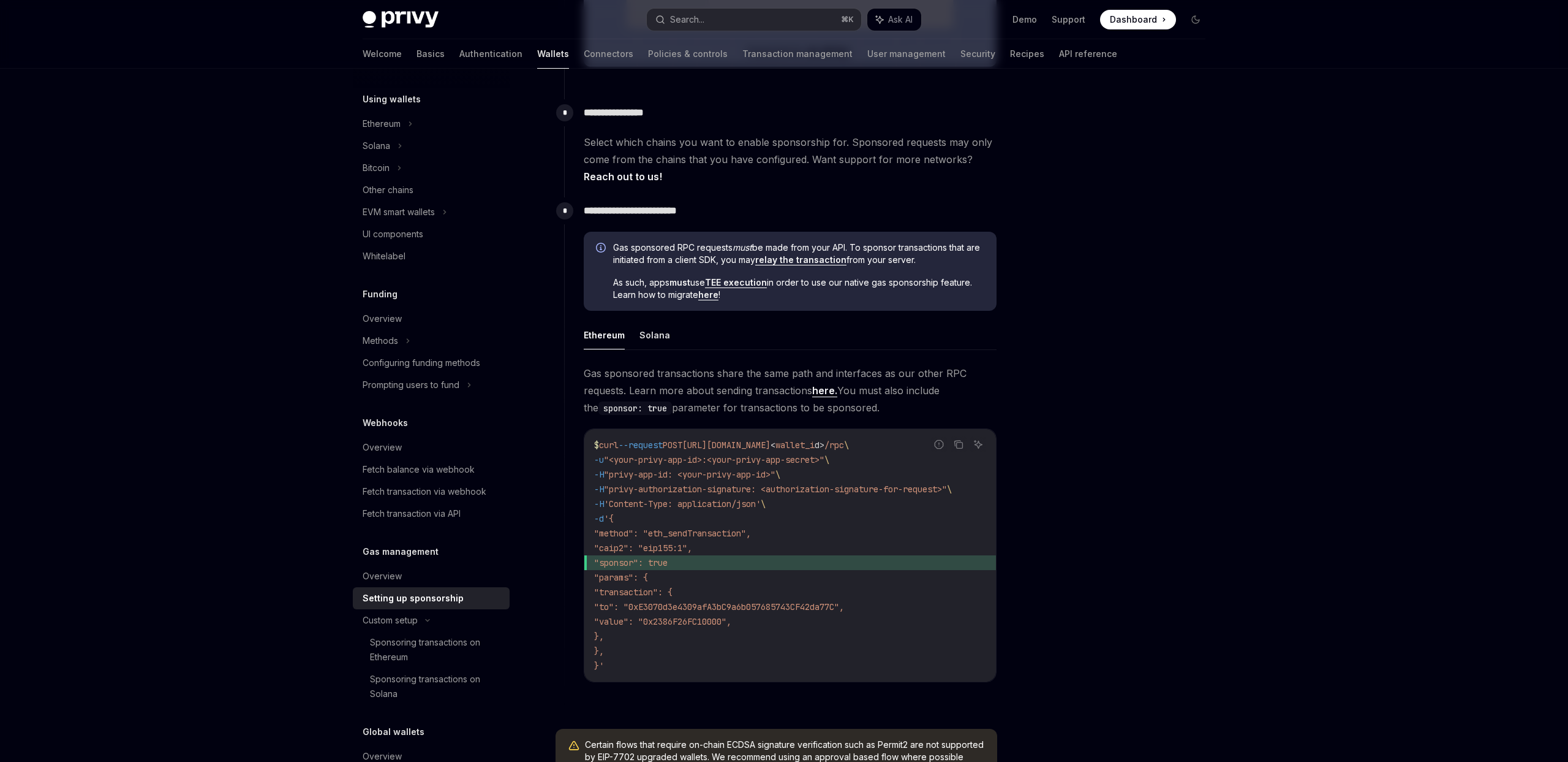
scroll to position [528, 0]
click at [376, 571] on div "Overview" at bounding box center [382, 576] width 39 height 15
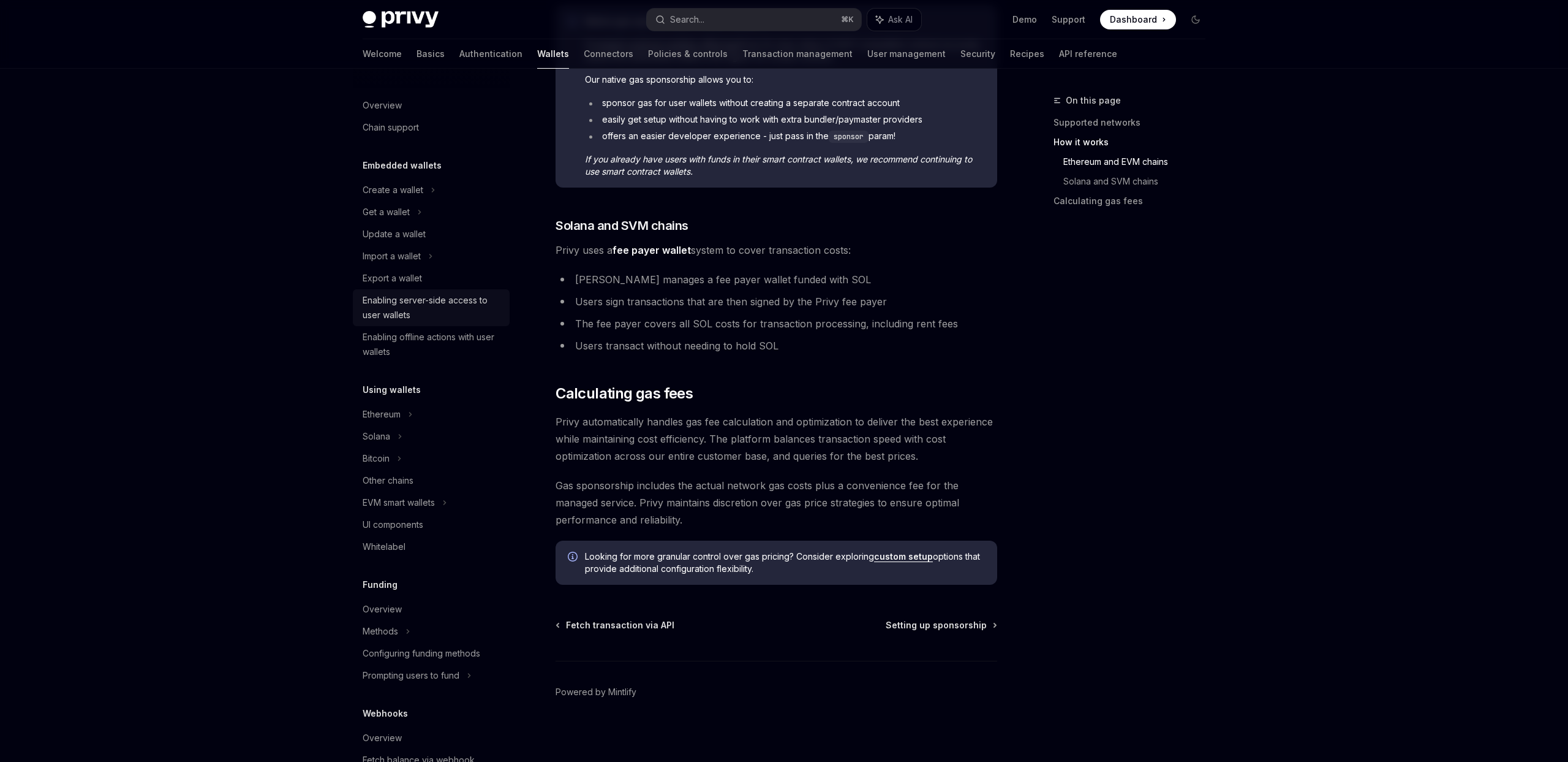
click at [449, 319] on div "Enabling server-side access to user wallets" at bounding box center [433, 308] width 140 height 30
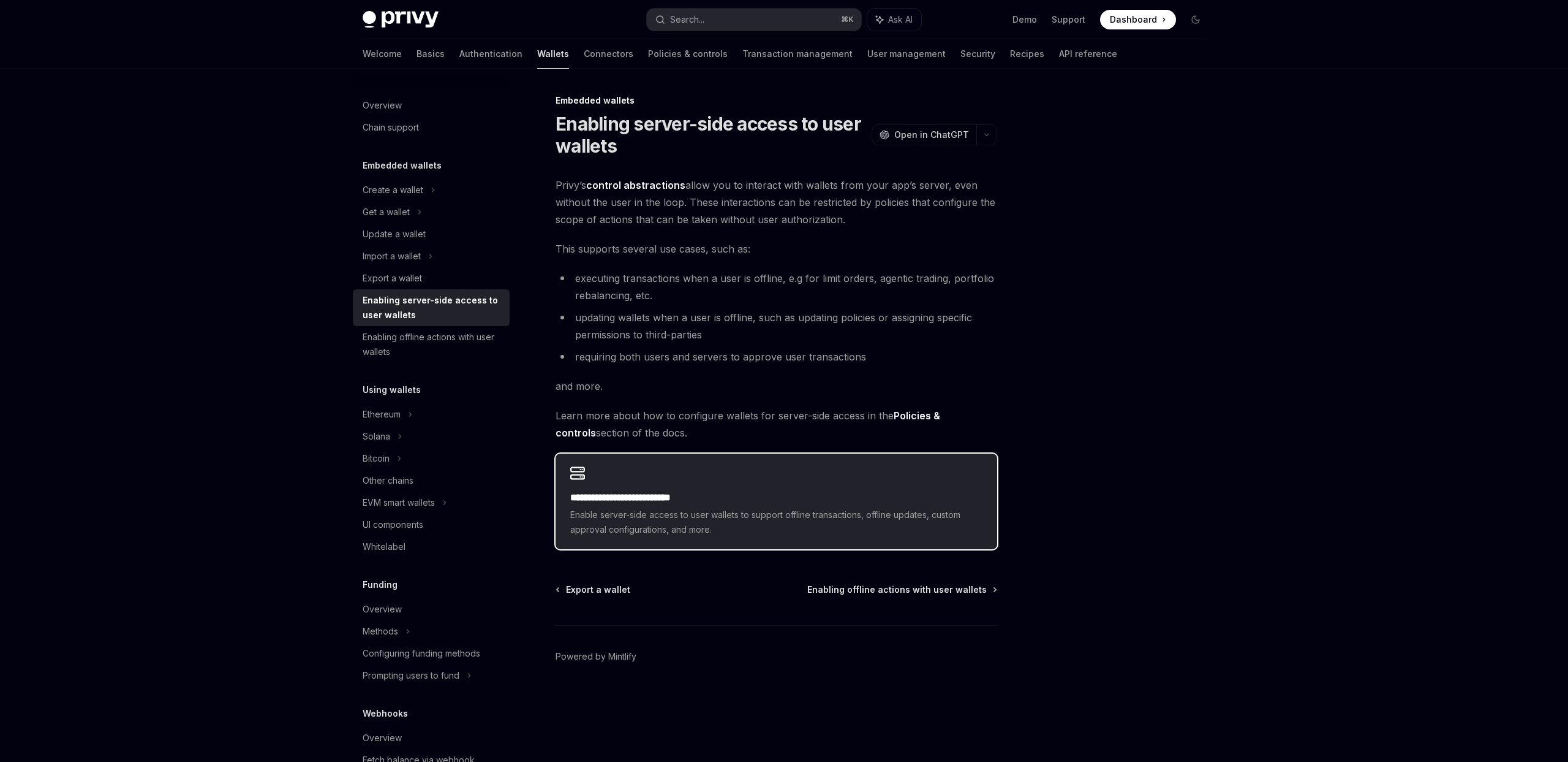
click at [706, 487] on div "**********" at bounding box center [776, 501] width 442 height 96
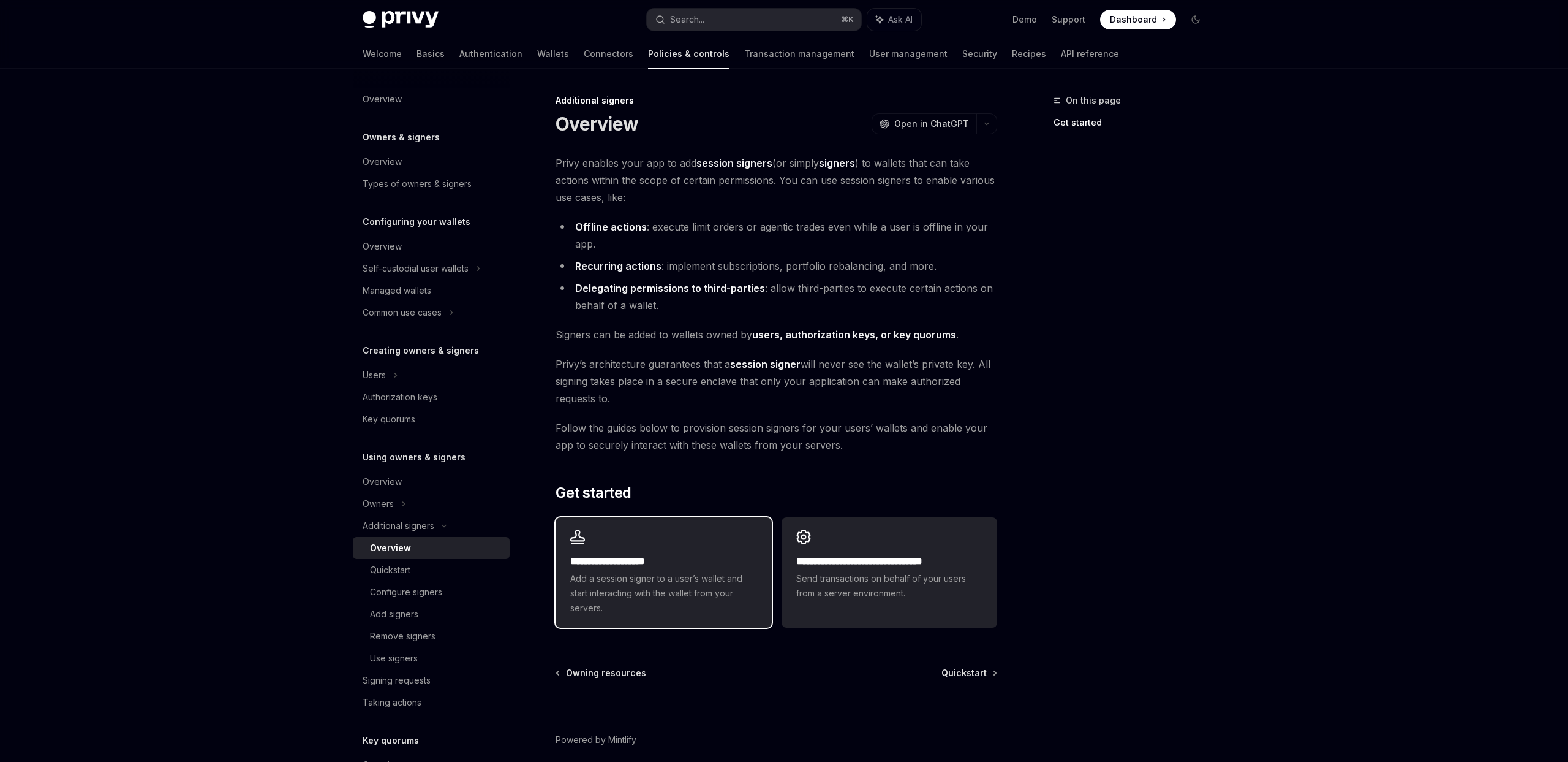
click at [688, 534] on div "**********" at bounding box center [663, 572] width 216 height 111
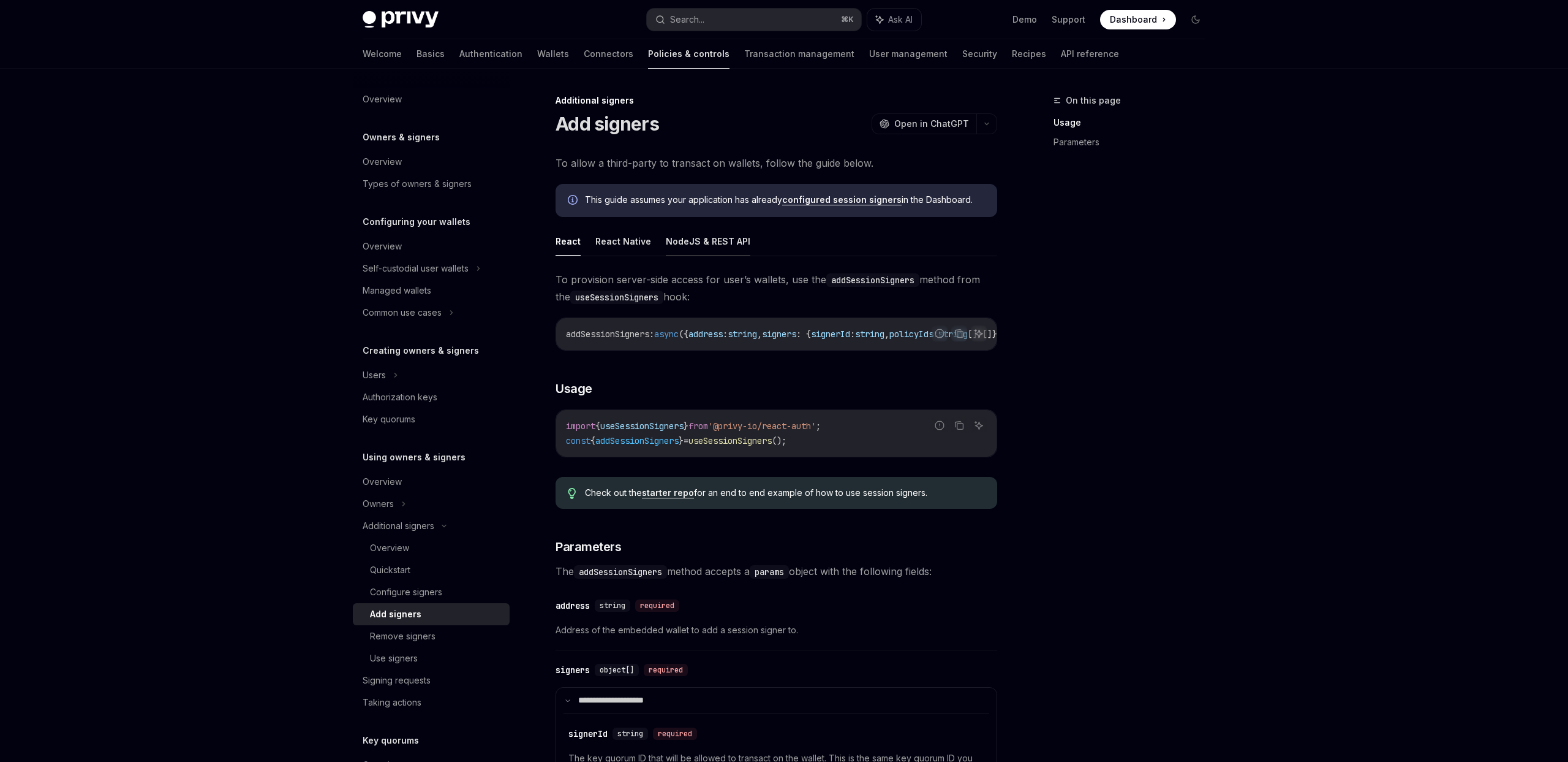
click at [716, 244] on button "NodeJS & REST API" at bounding box center [708, 241] width 85 height 29
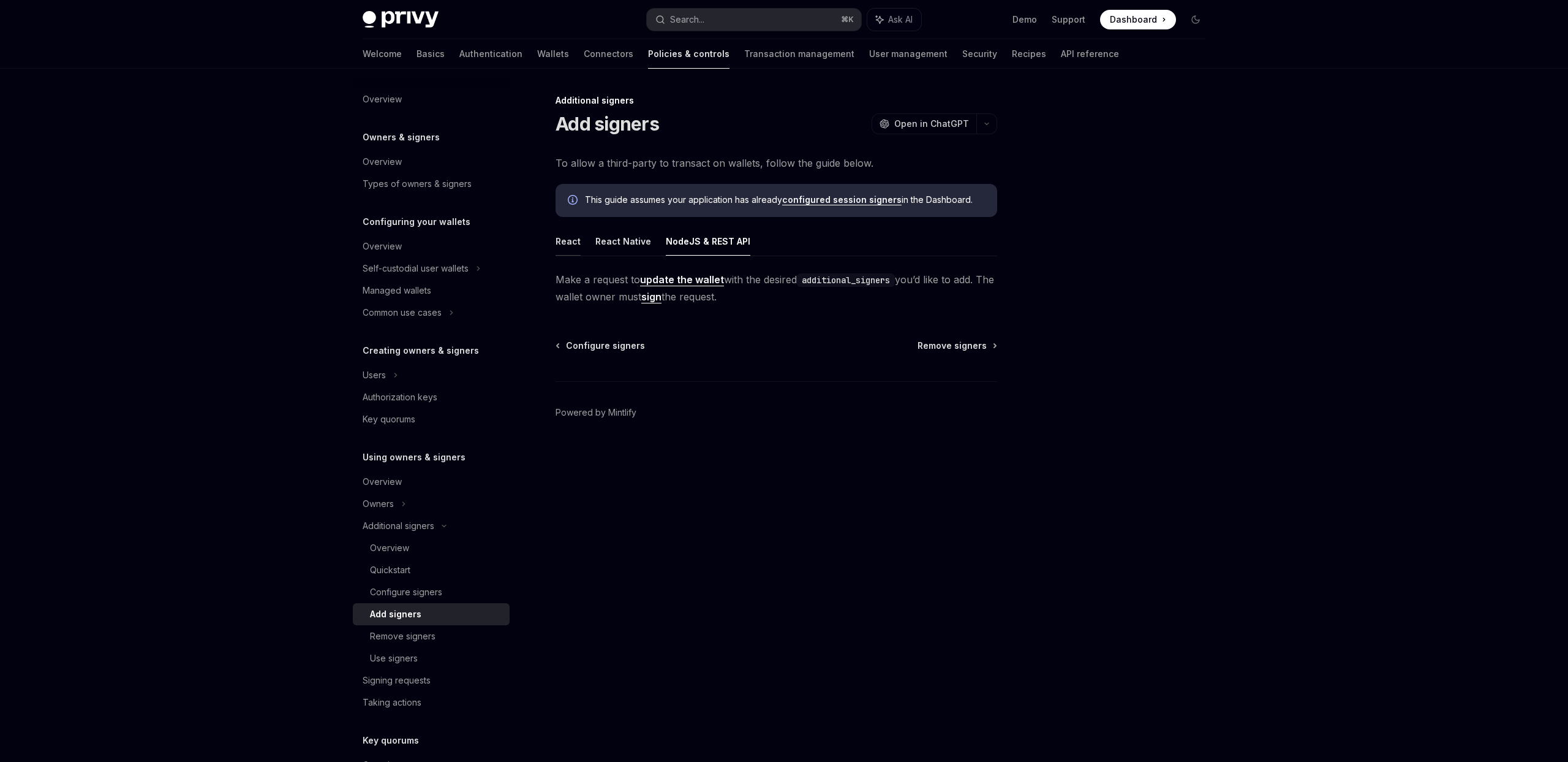
click at [567, 244] on button "React" at bounding box center [568, 241] width 25 height 29
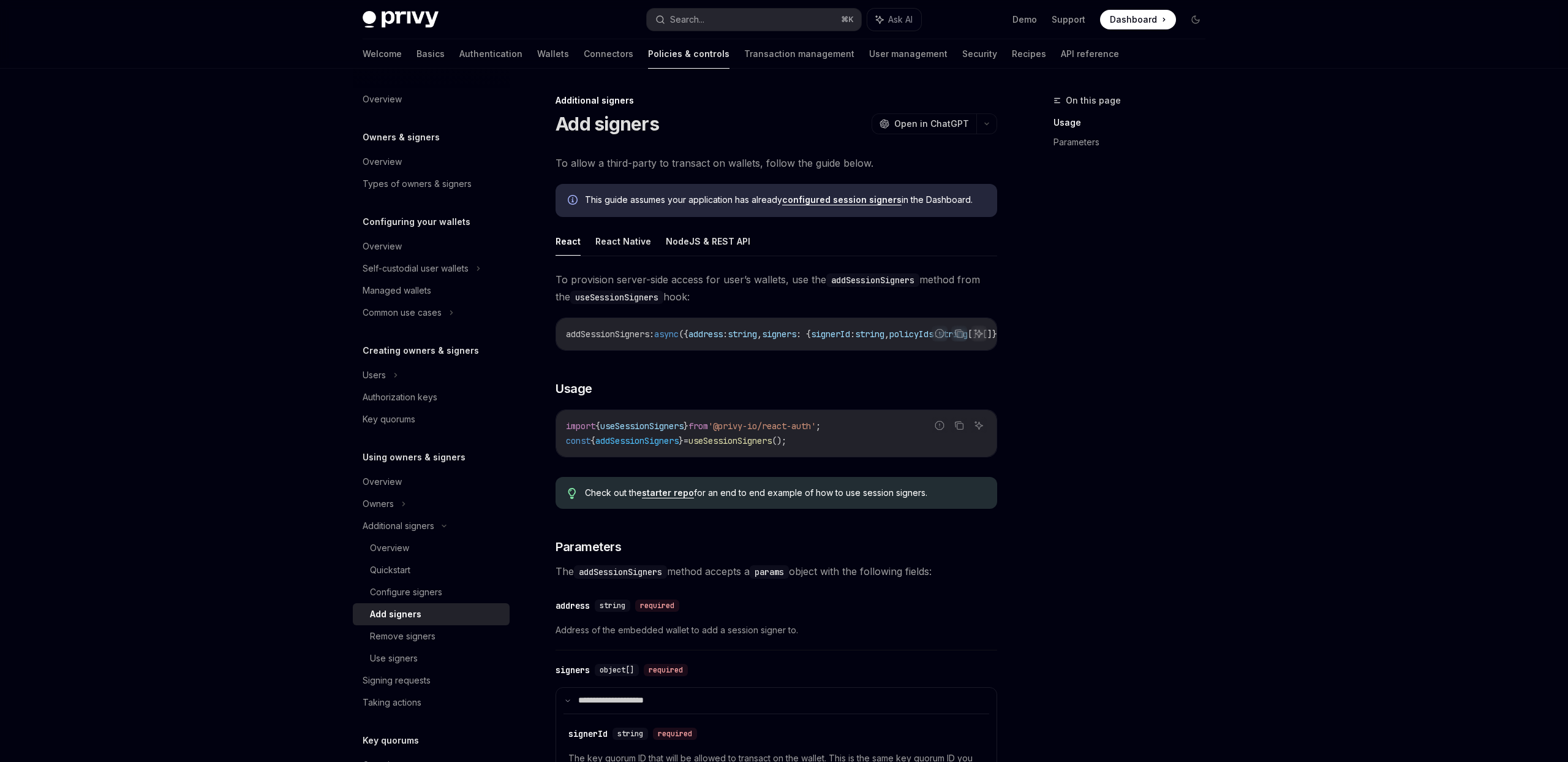
click at [742, 239] on ul "React React Native NodeJS & REST API" at bounding box center [776, 242] width 442 height 30
click at [731, 240] on button "NodeJS & REST API" at bounding box center [708, 241] width 85 height 29
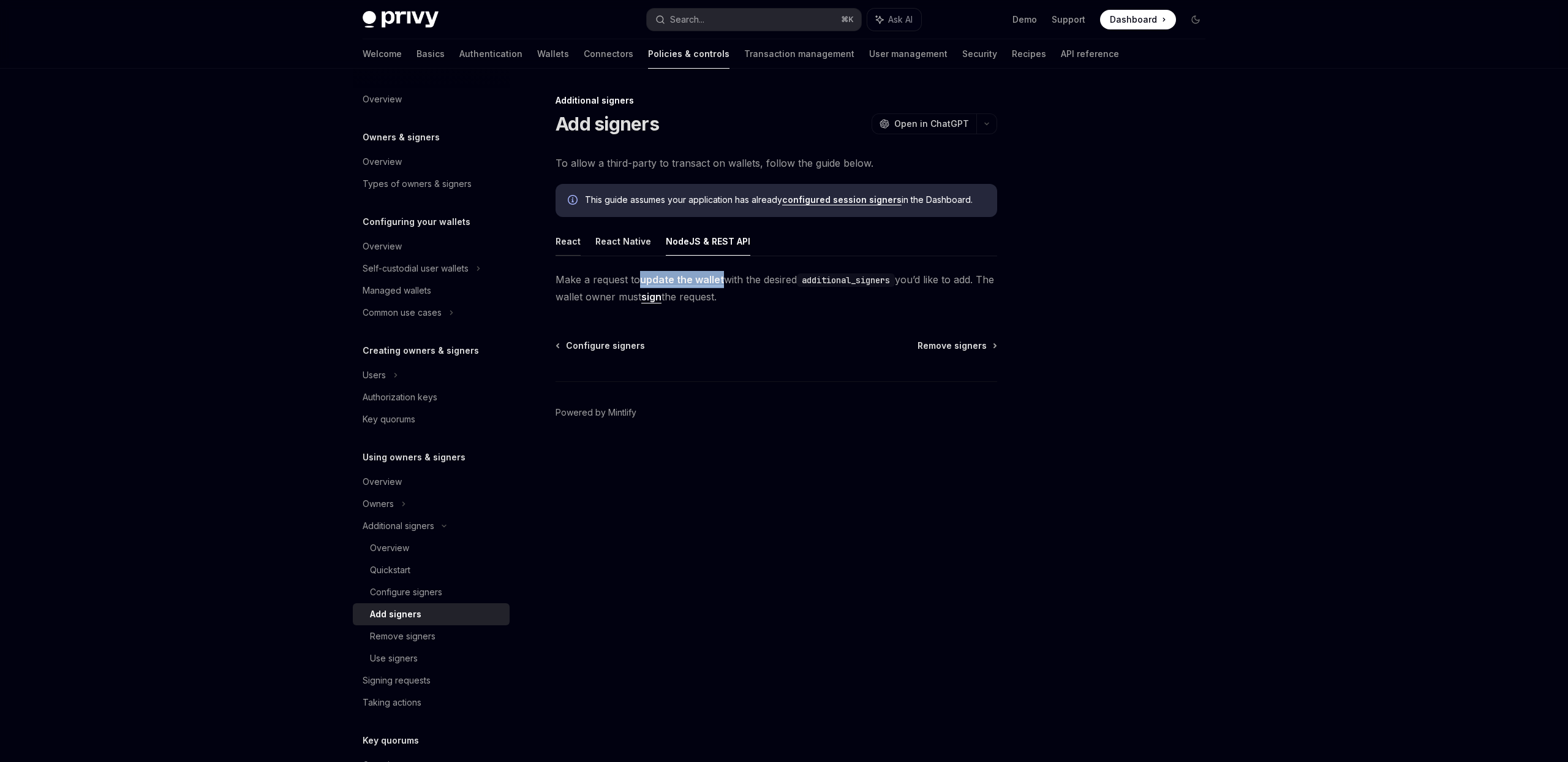
click at [562, 242] on button "React" at bounding box center [568, 241] width 25 height 29
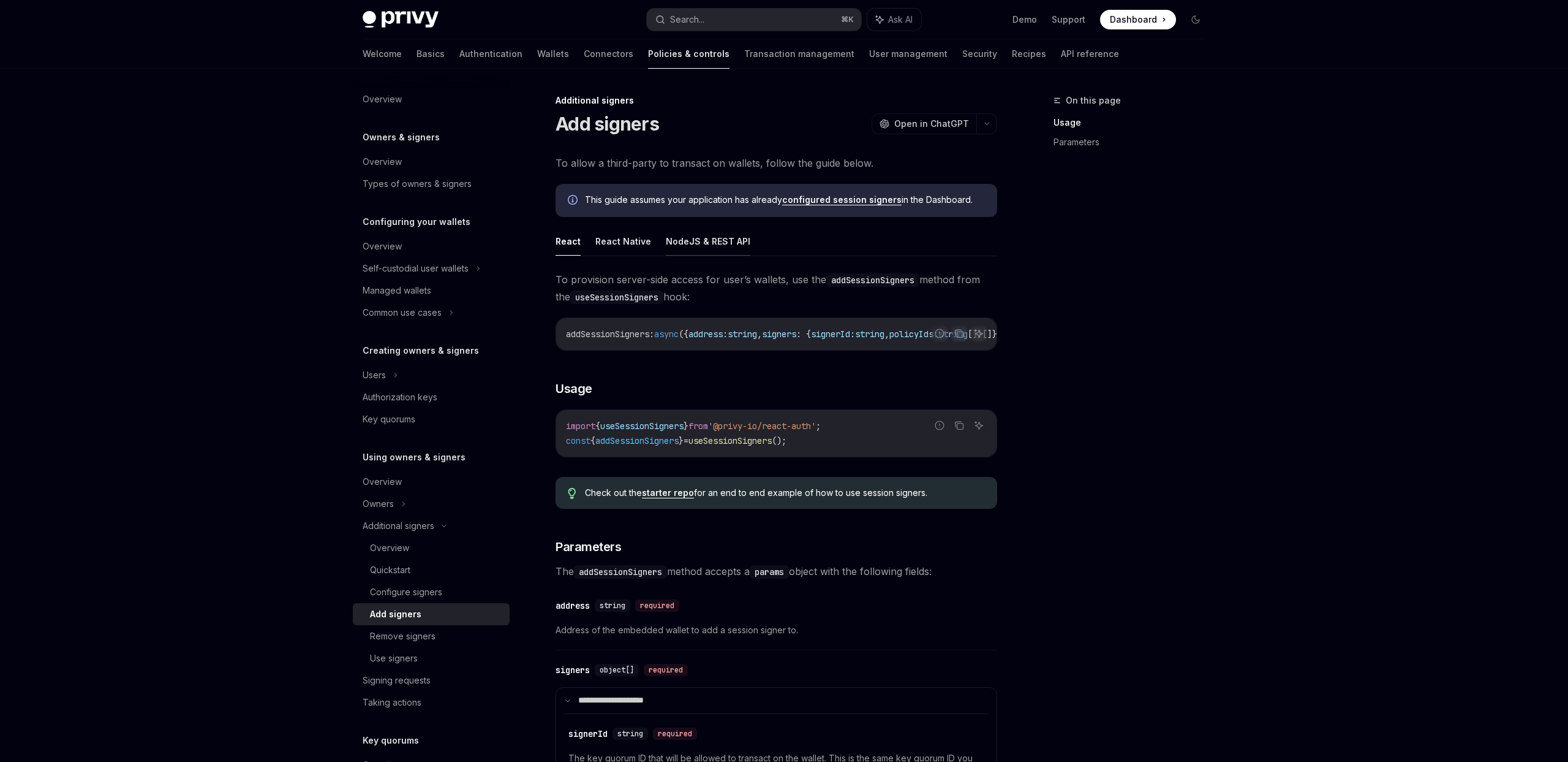
click at [722, 253] on button "NodeJS & REST API" at bounding box center [708, 241] width 85 height 29
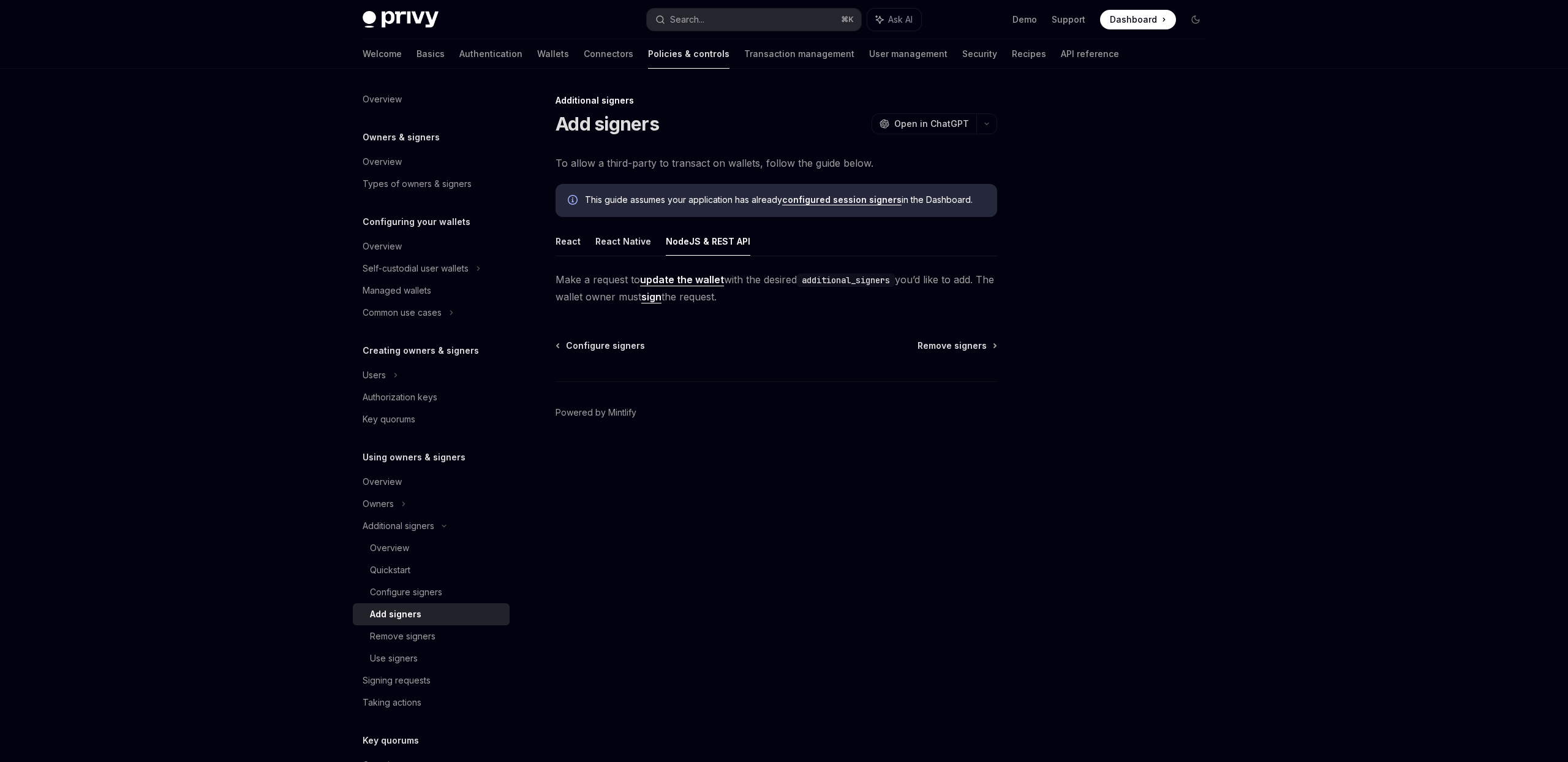
click at [661, 297] on link "sign" at bounding box center [651, 297] width 20 height 13
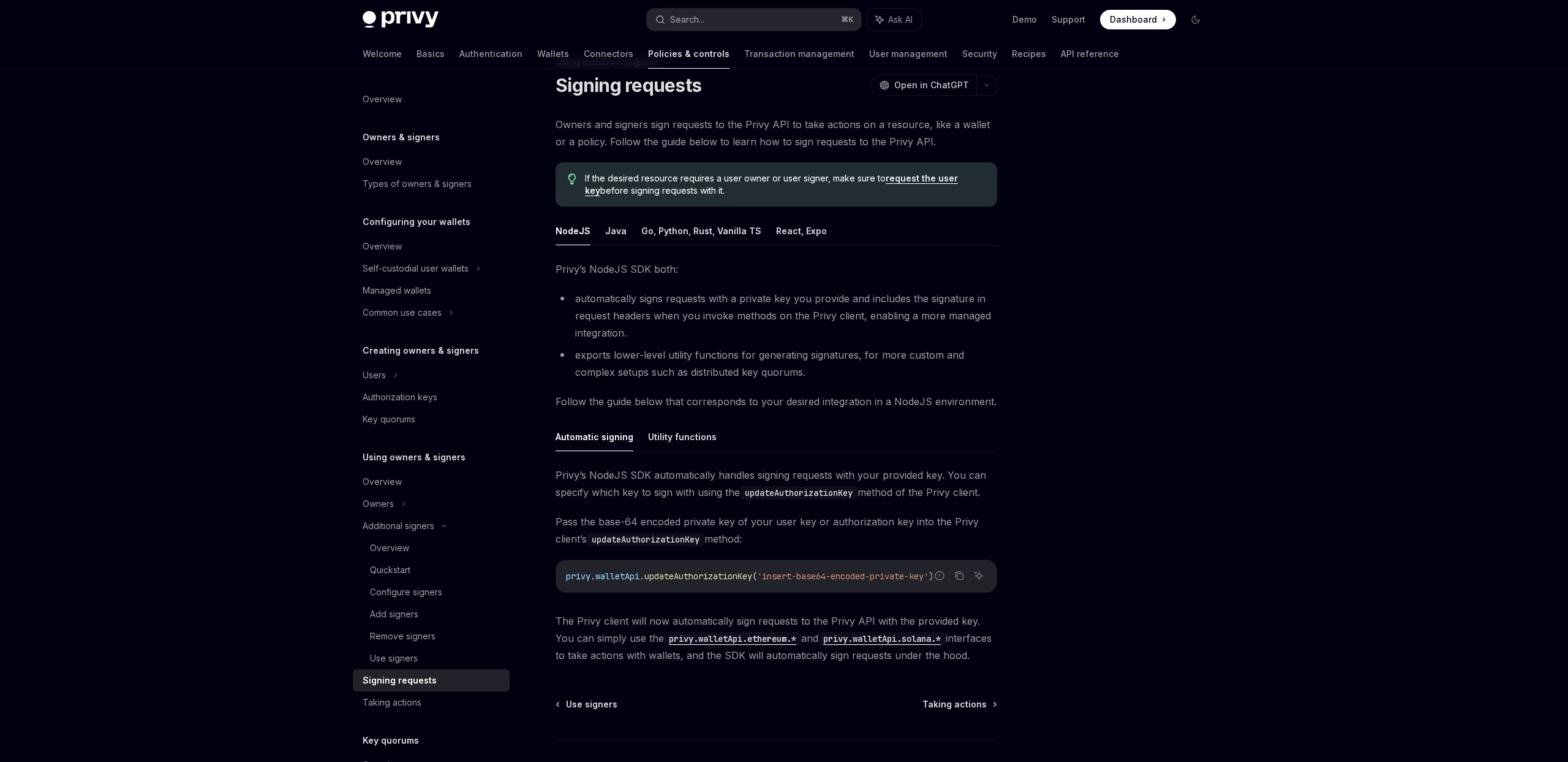
scroll to position [44, 0]
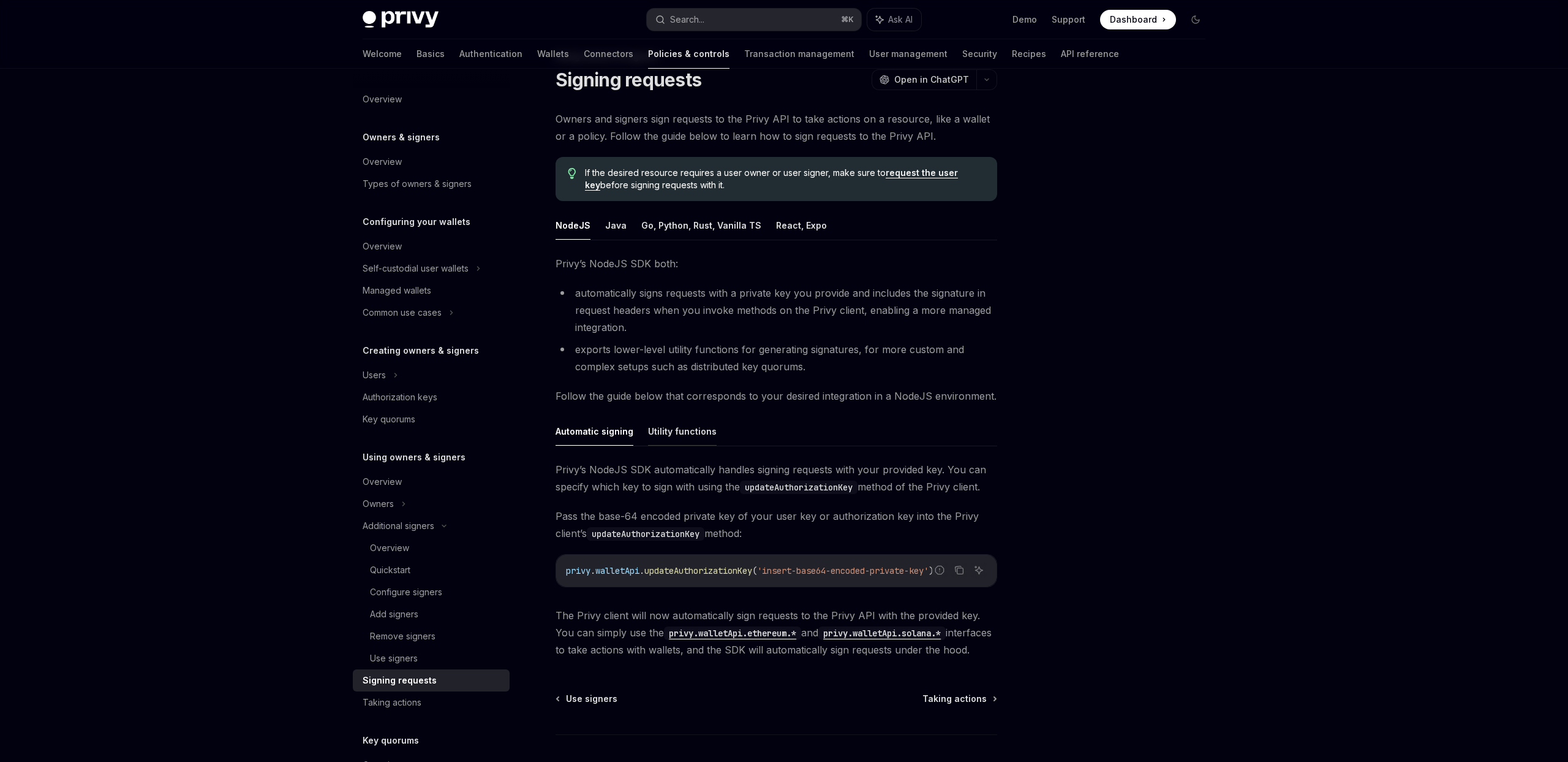
click at [695, 437] on button "Utility functions" at bounding box center [682, 431] width 69 height 29
type textarea "*"
